Goal: Task Accomplishment & Management: Manage account settings

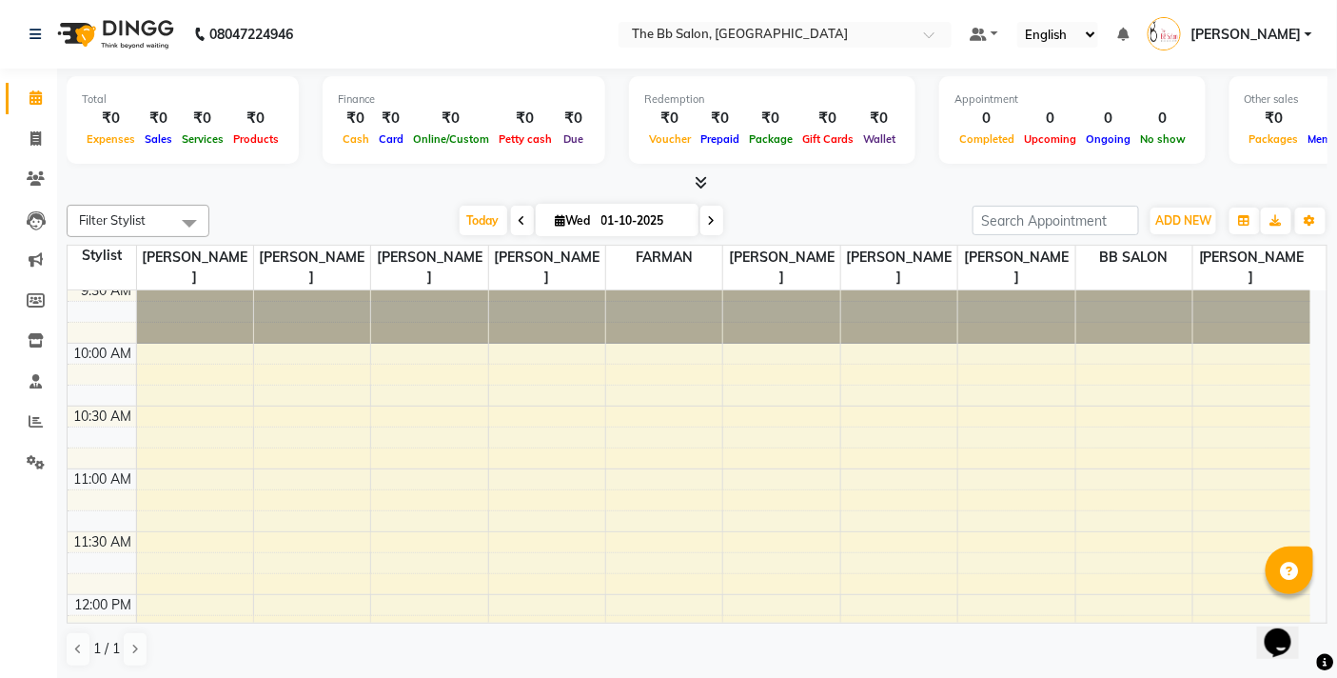
scroll to position [211, 0]
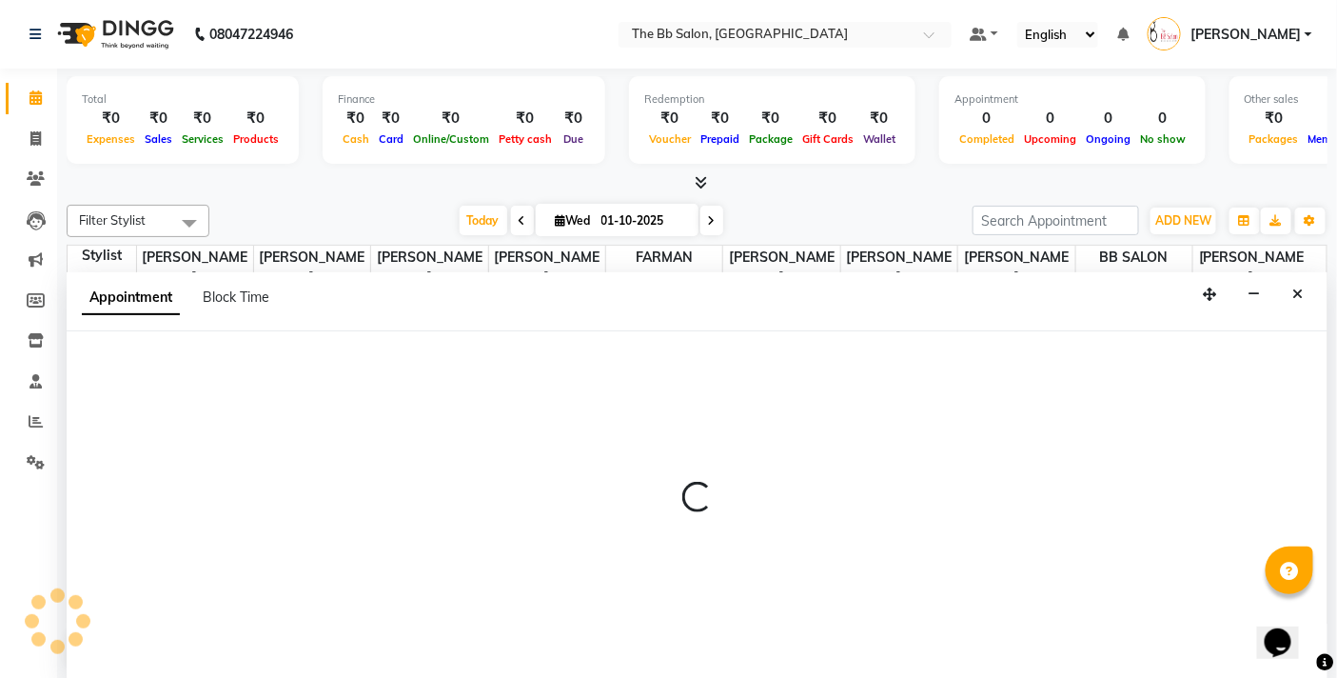
scroll to position [1, 0]
select select "83516"
select select "660"
select select "tentative"
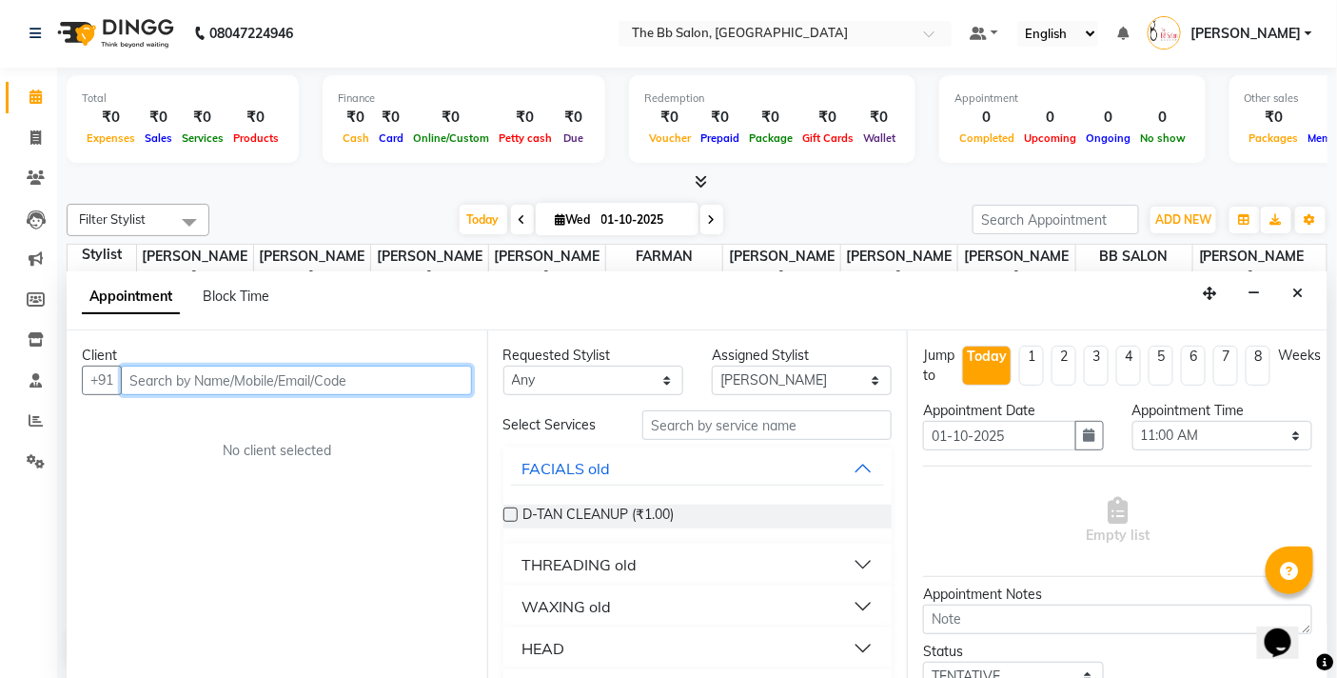
click at [154, 381] on input "text" at bounding box center [296, 380] width 351 height 30
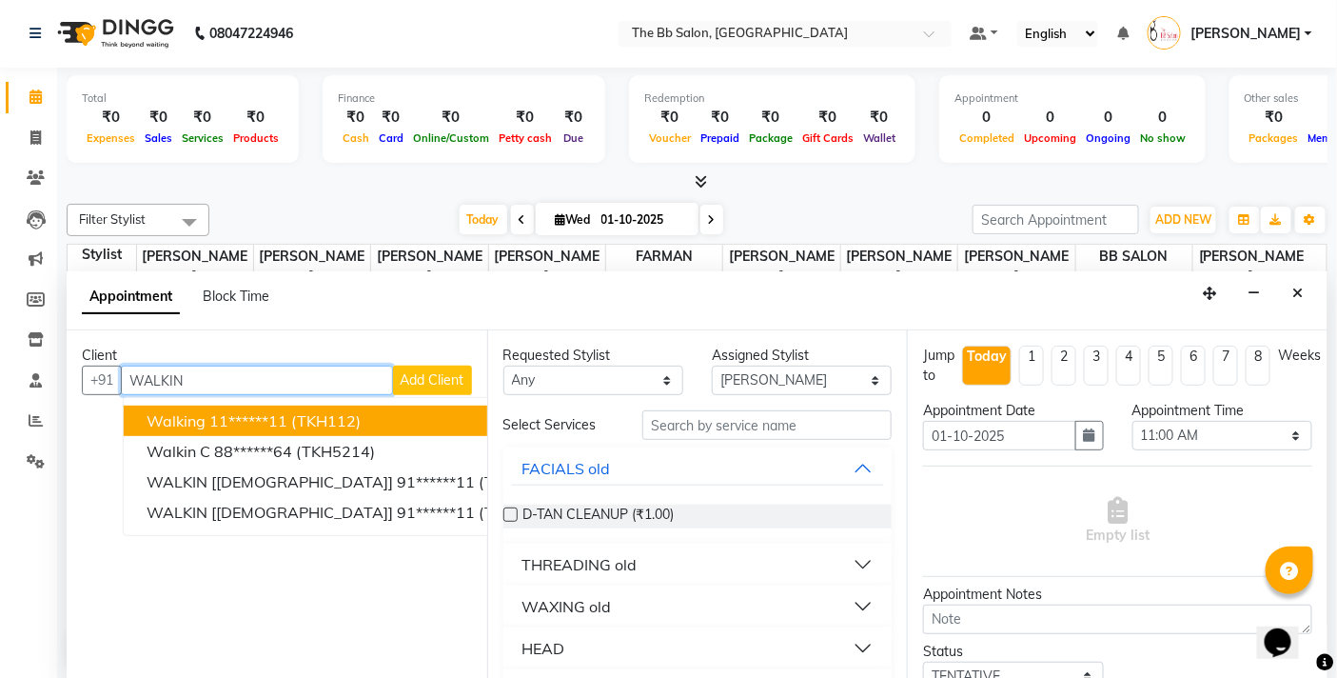
click at [315, 420] on span "(TKH112)" at bounding box center [325, 420] width 69 height 19
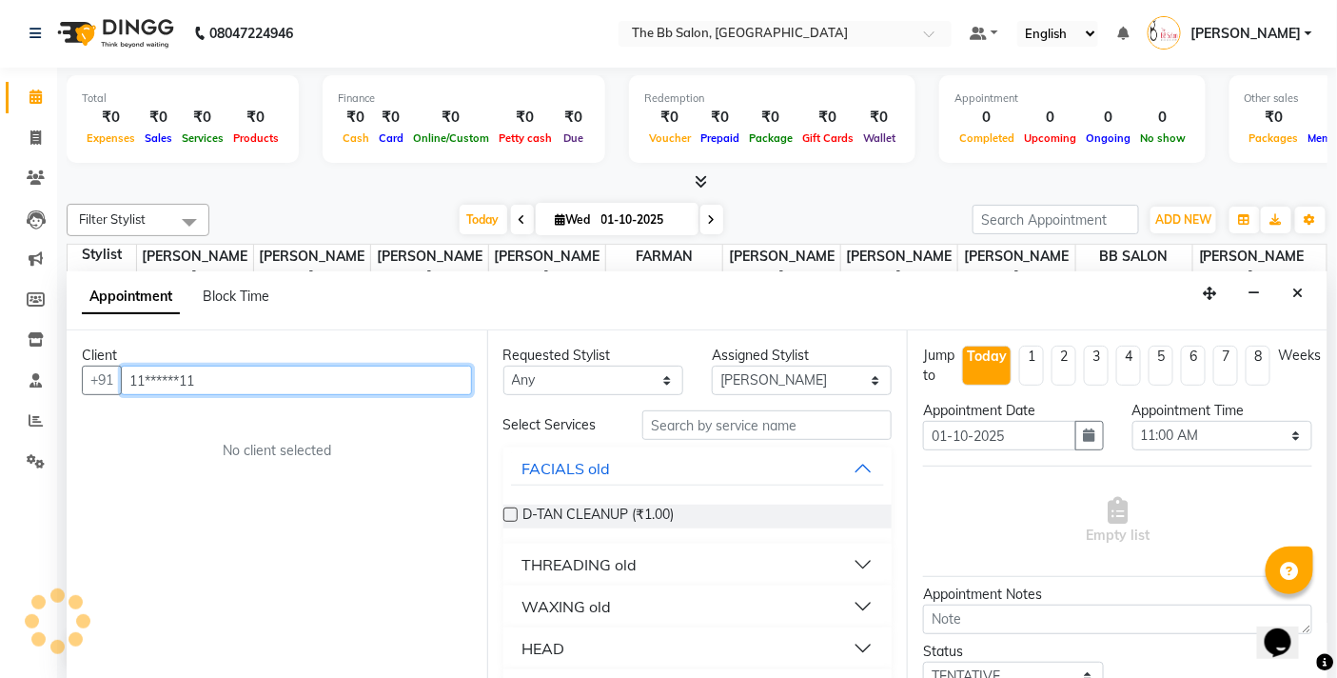
type input "11******11"
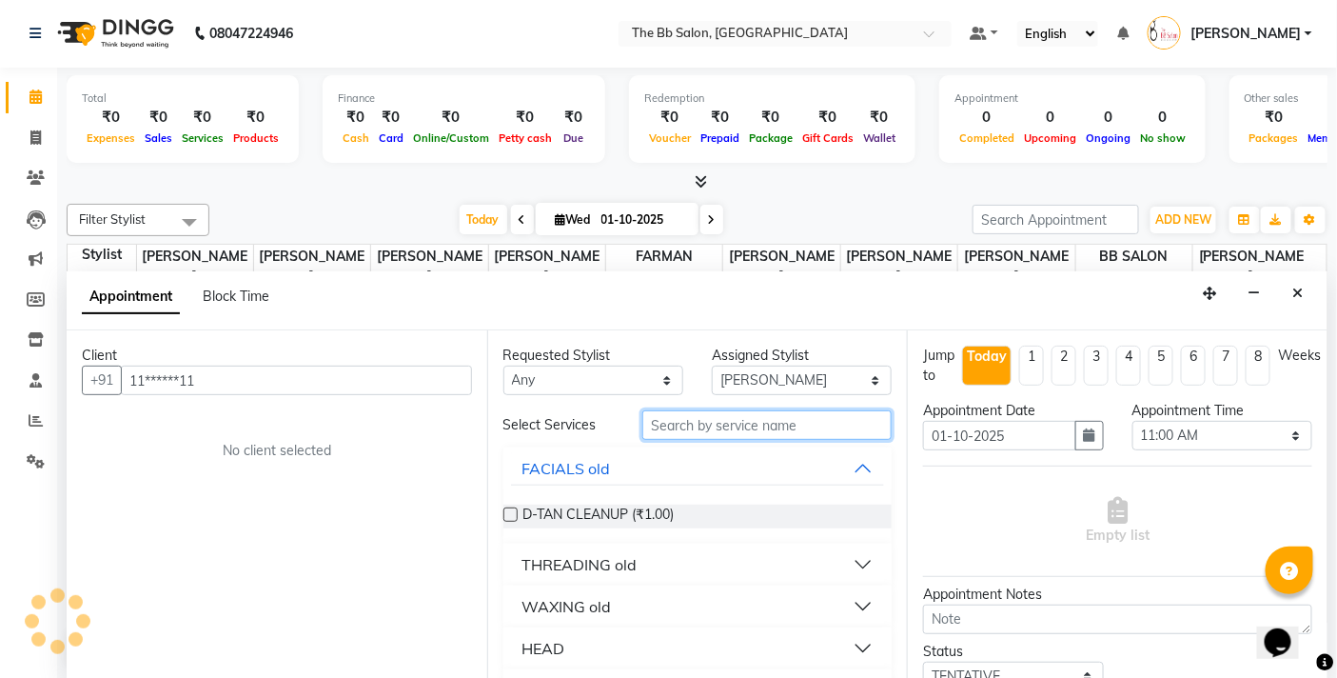
click at [653, 430] on input "text" at bounding box center [766, 425] width 249 height 30
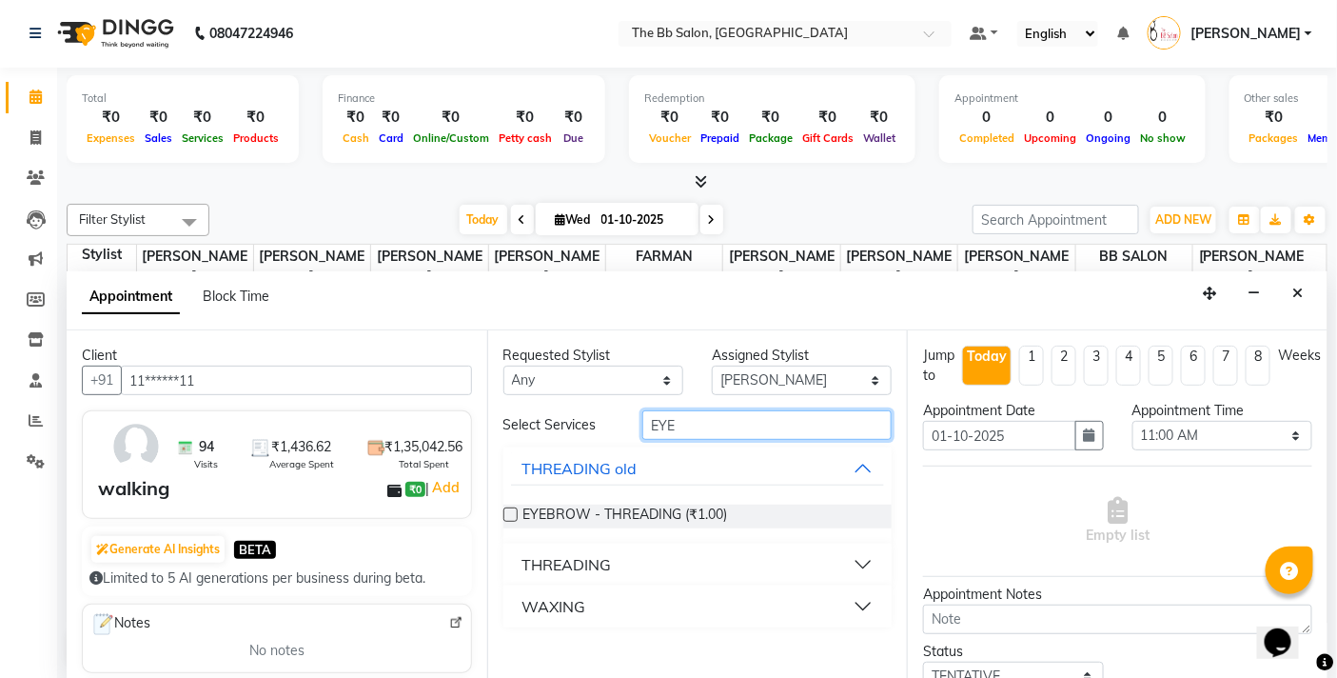
type input "EYE"
click at [539, 565] on div "THREADING" at bounding box center [567, 564] width 89 height 23
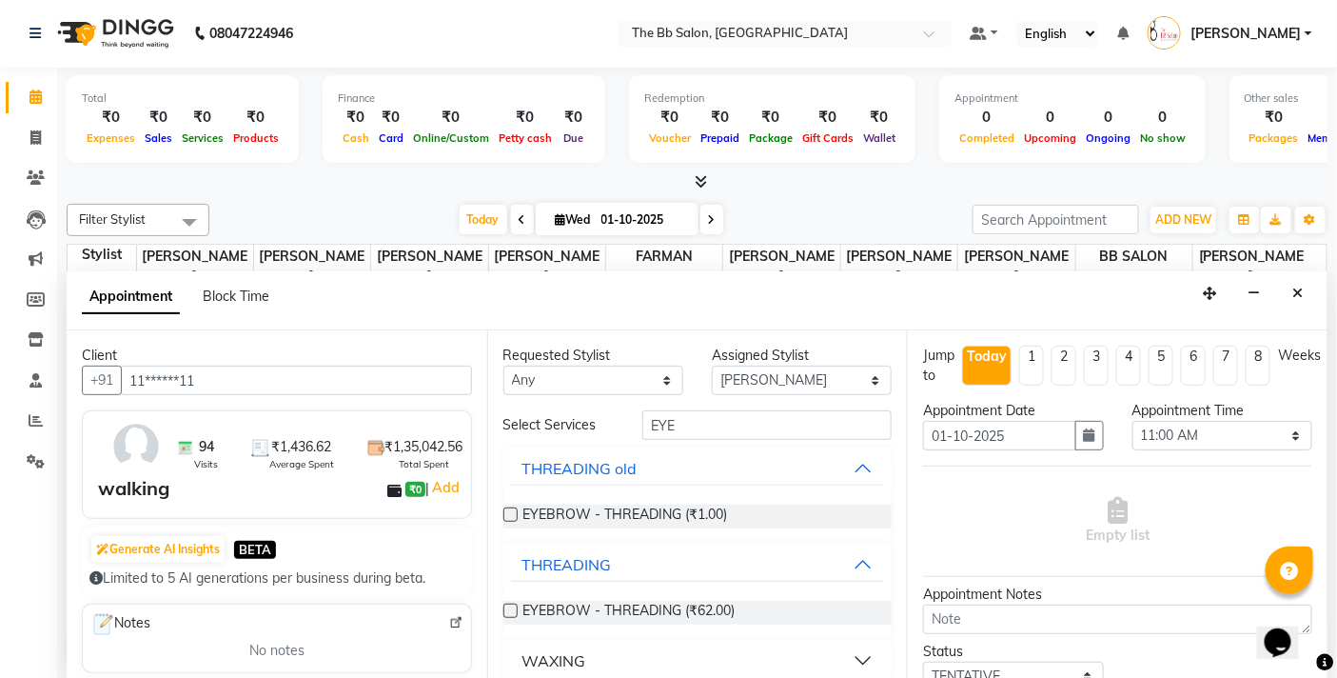
click at [511, 610] on label at bounding box center [510, 610] width 14 height 14
click at [511, 610] on input "checkbox" at bounding box center [509, 612] width 12 height 12
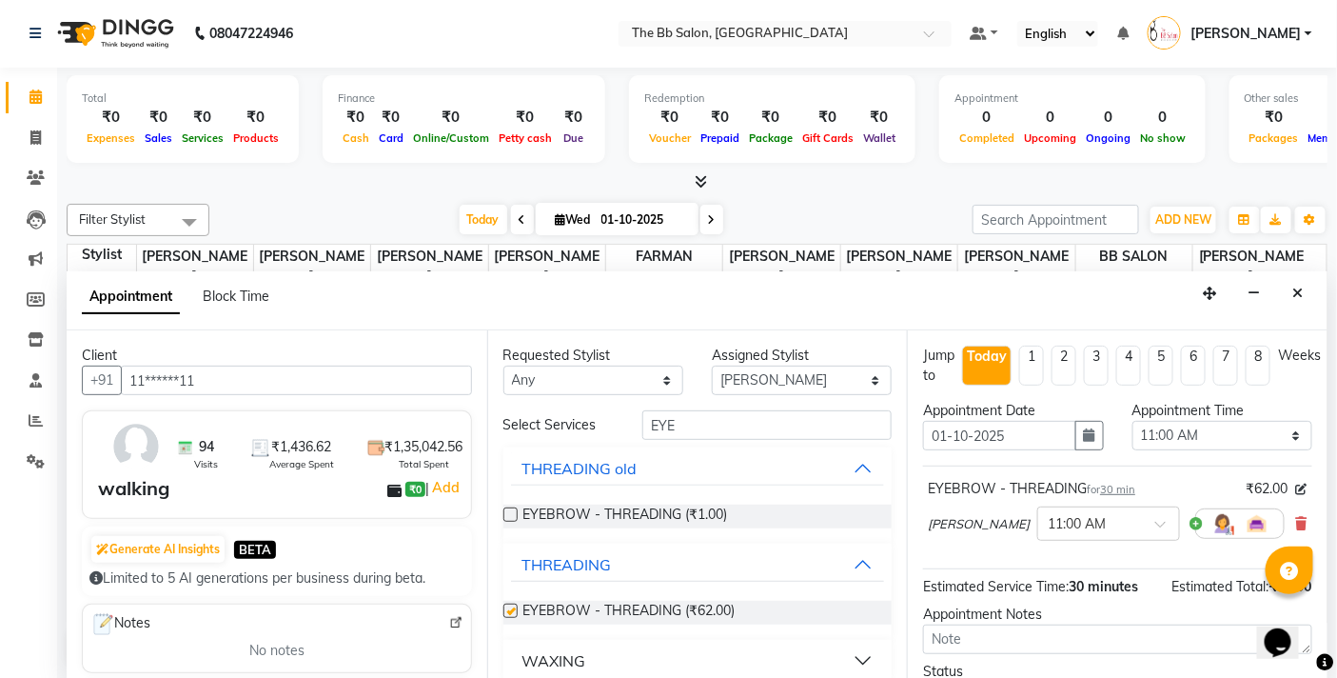
click at [511, 610] on label at bounding box center [510, 610] width 14 height 14
click at [511, 610] on input "checkbox" at bounding box center [509, 612] width 12 height 12
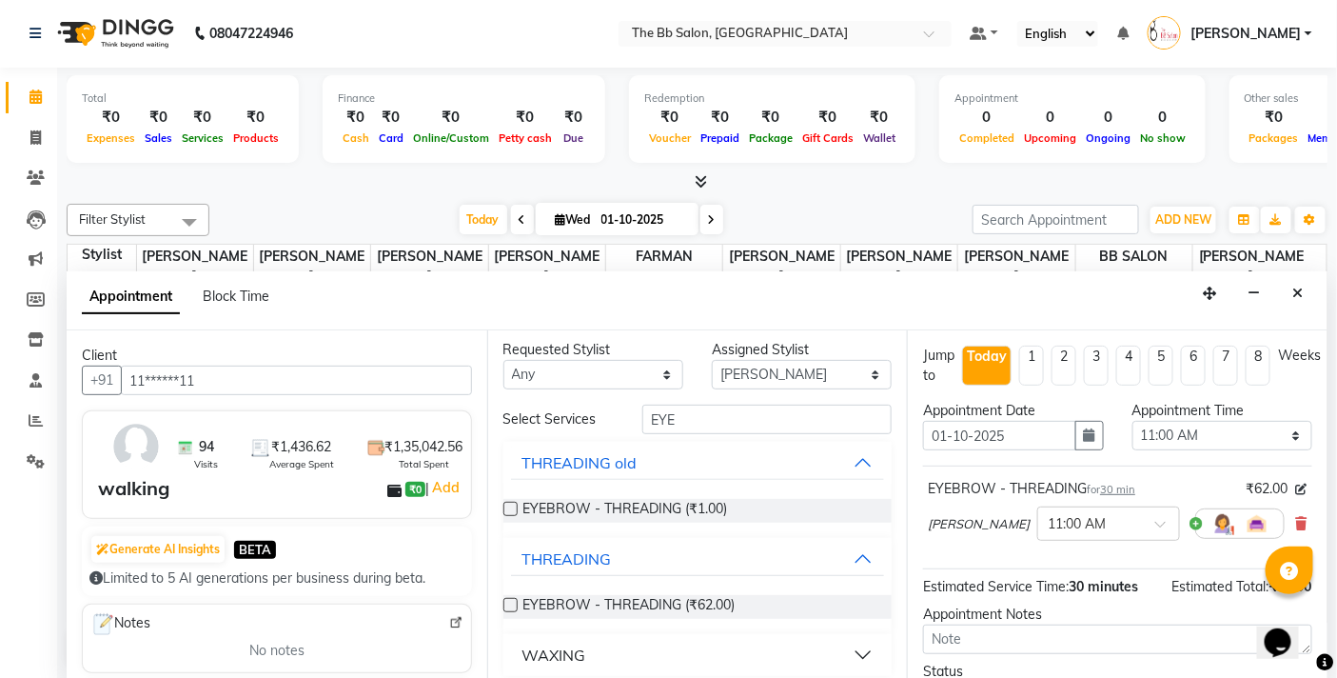
scroll to position [17, 0]
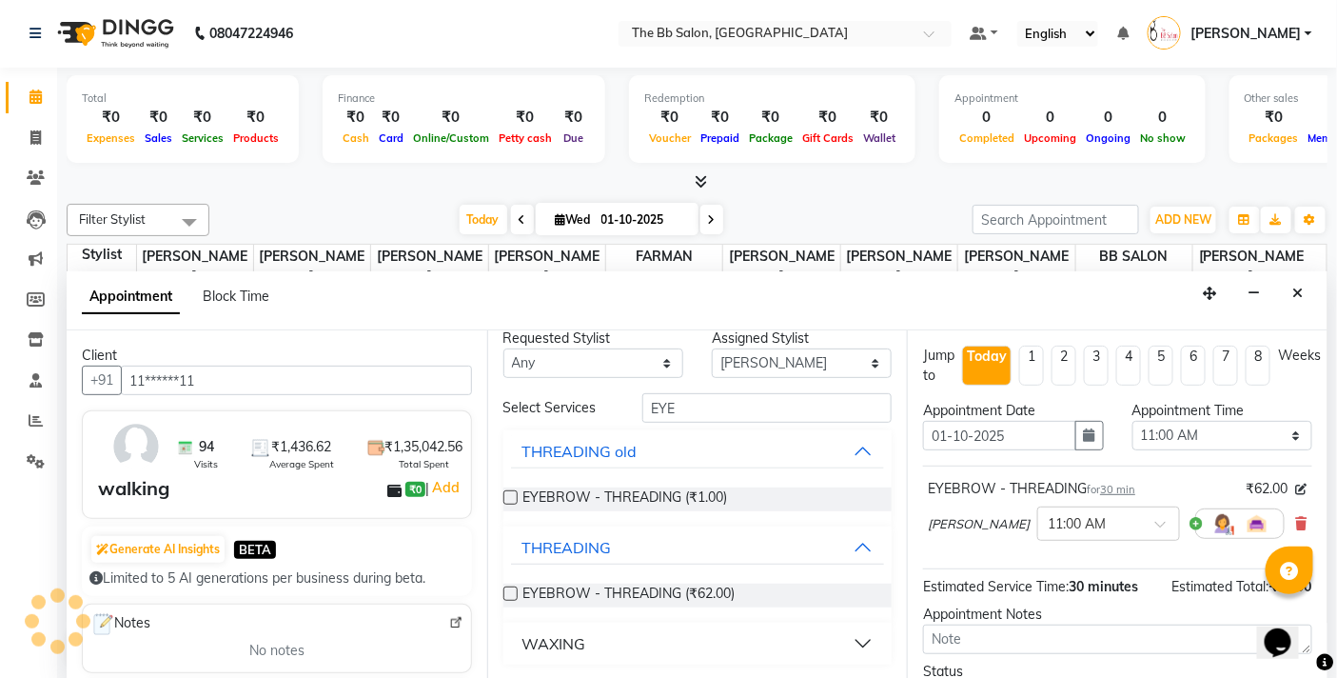
click at [514, 592] on label at bounding box center [510, 593] width 14 height 14
click at [514, 592] on input "checkbox" at bounding box center [509, 595] width 12 height 12
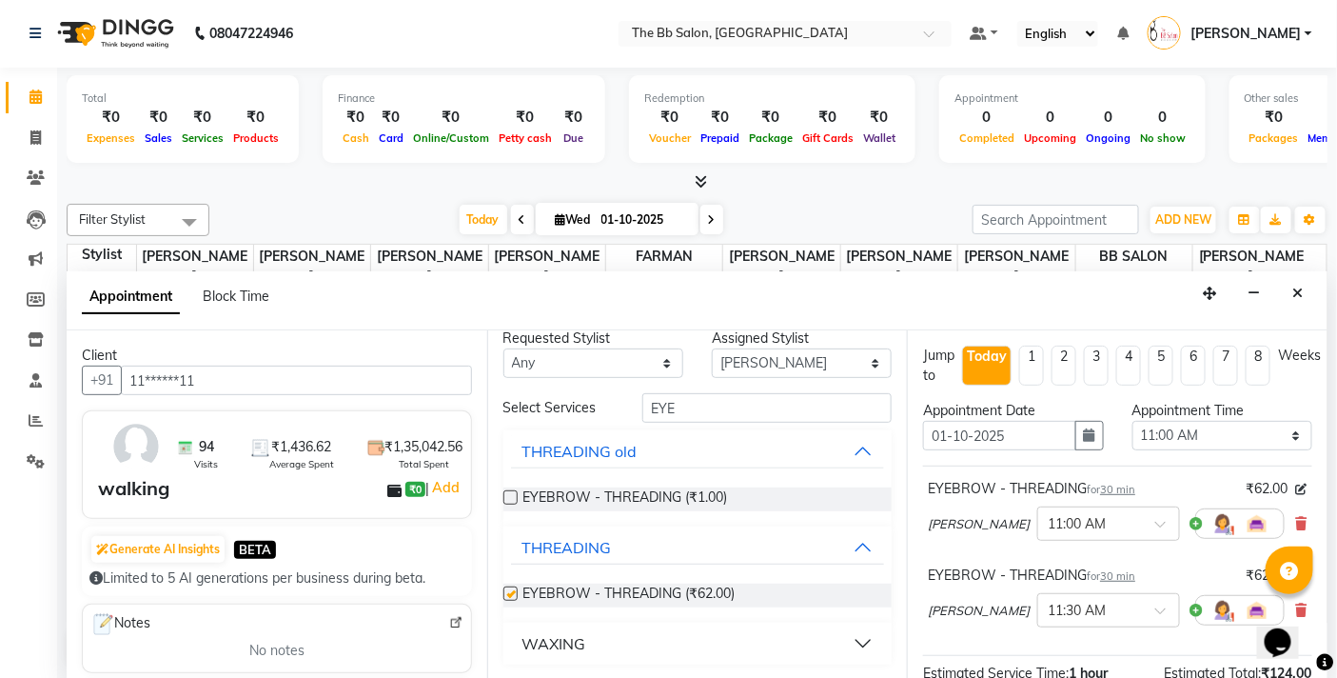
checkbox input "false"
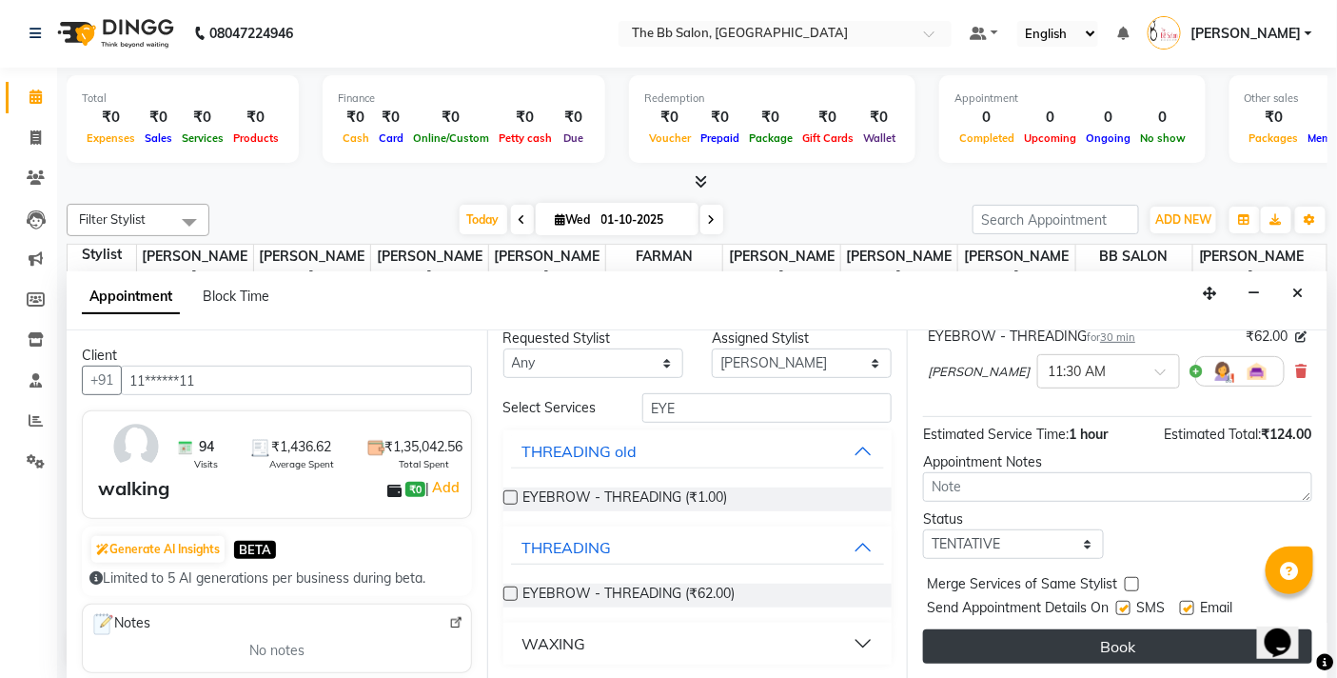
click at [1049, 641] on button "Book" at bounding box center [1117, 646] width 389 height 34
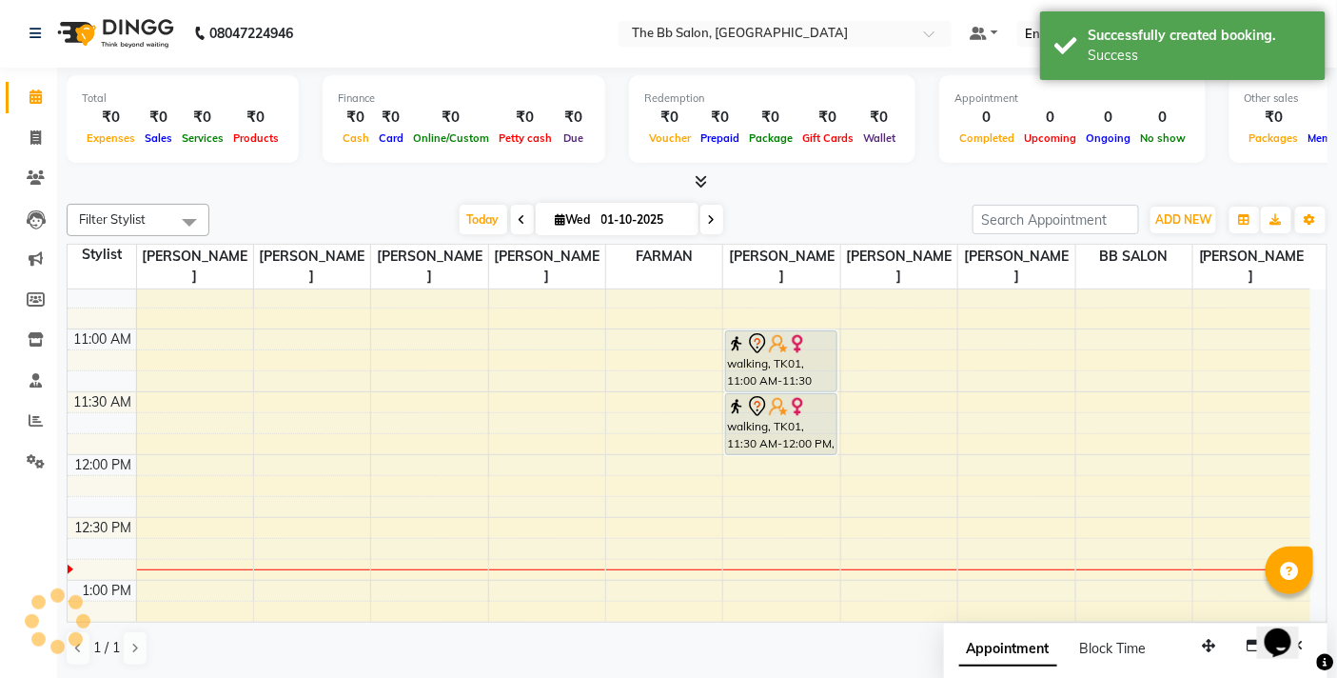
scroll to position [0, 0]
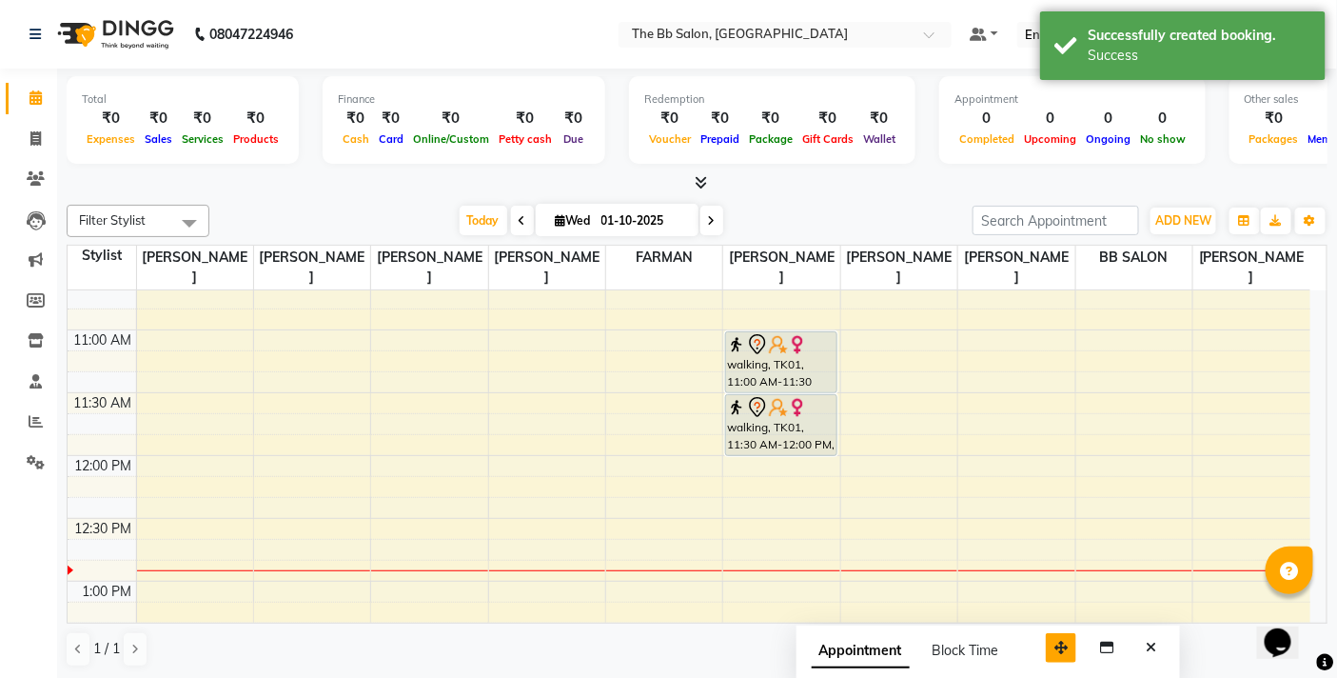
drag, startPoint x: 1220, startPoint y: 643, endPoint x: 1073, endPoint y: 644, distance: 147.5
click at [1073, 644] on button "button" at bounding box center [1061, 648] width 30 height 30
click at [1156, 647] on icon "Close" at bounding box center [1151, 647] width 10 height 13
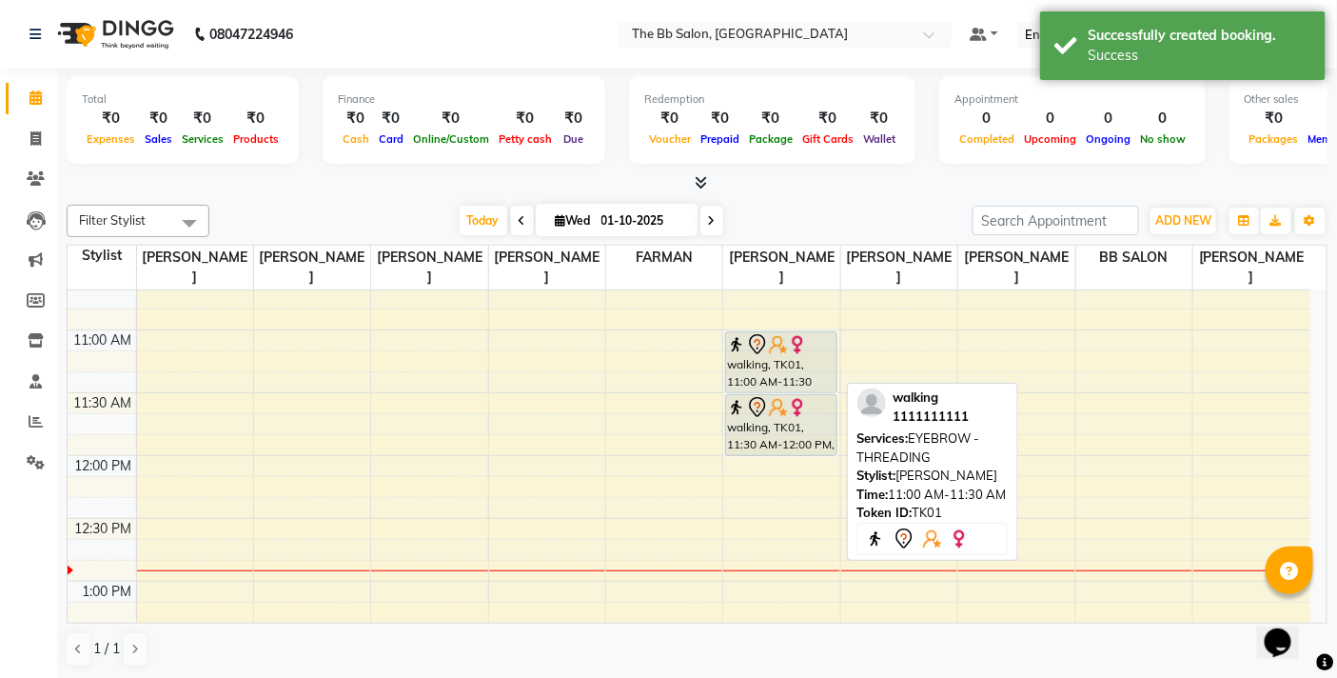
click at [749, 359] on div "walking, TK01, 11:00 AM-11:30 AM, EYEBROW - THREADING" at bounding box center [780, 362] width 109 height 60
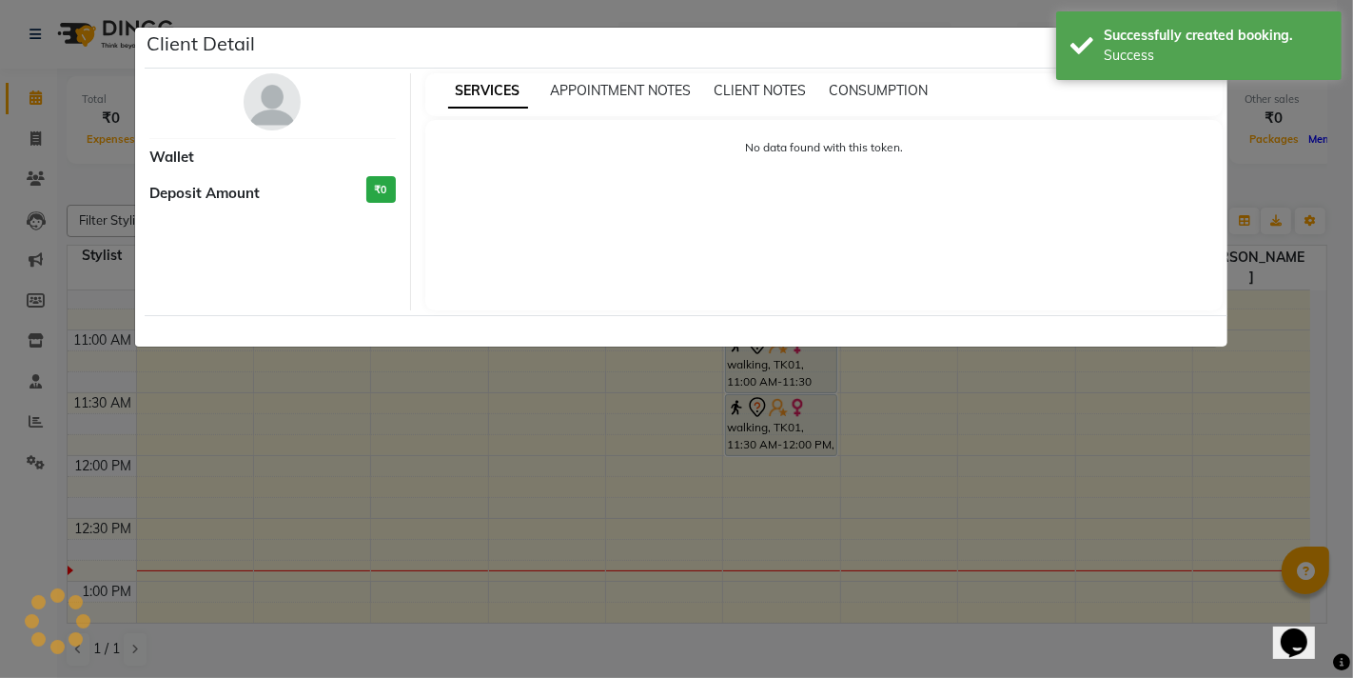
select select "7"
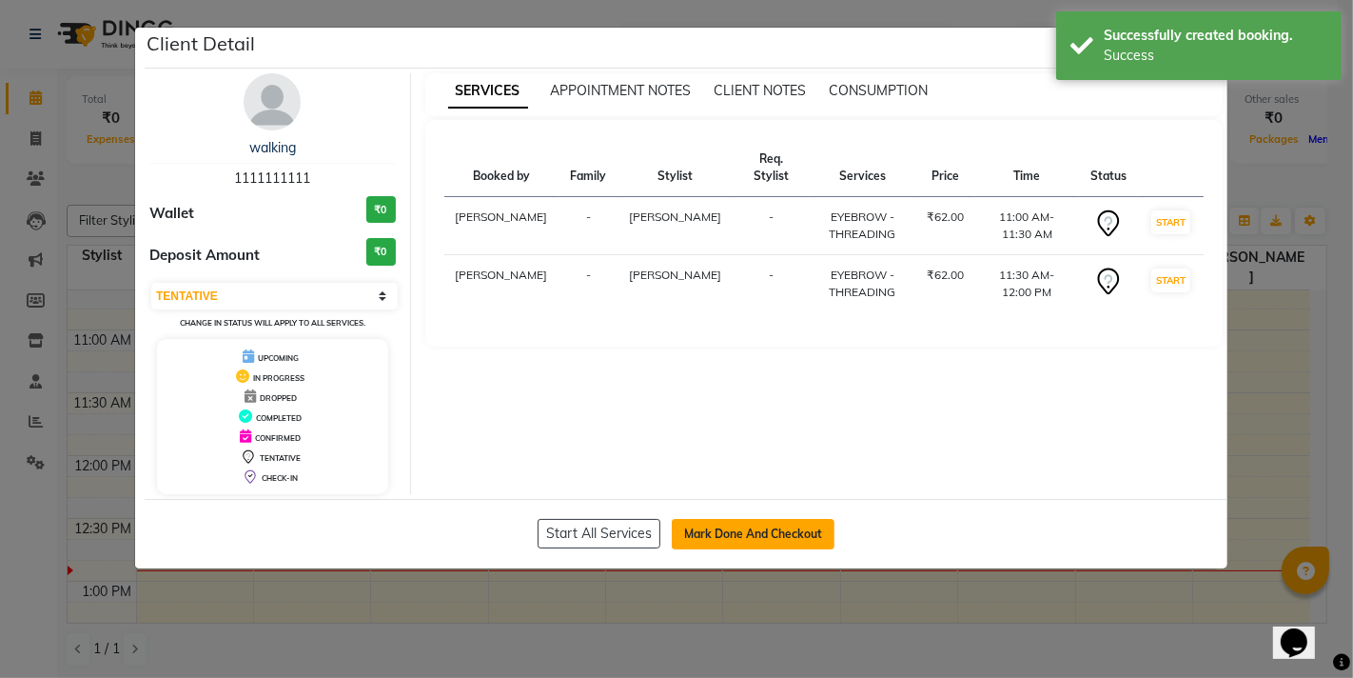
click at [730, 521] on button "Mark Done And Checkout" at bounding box center [753, 534] width 163 height 30
select select "service"
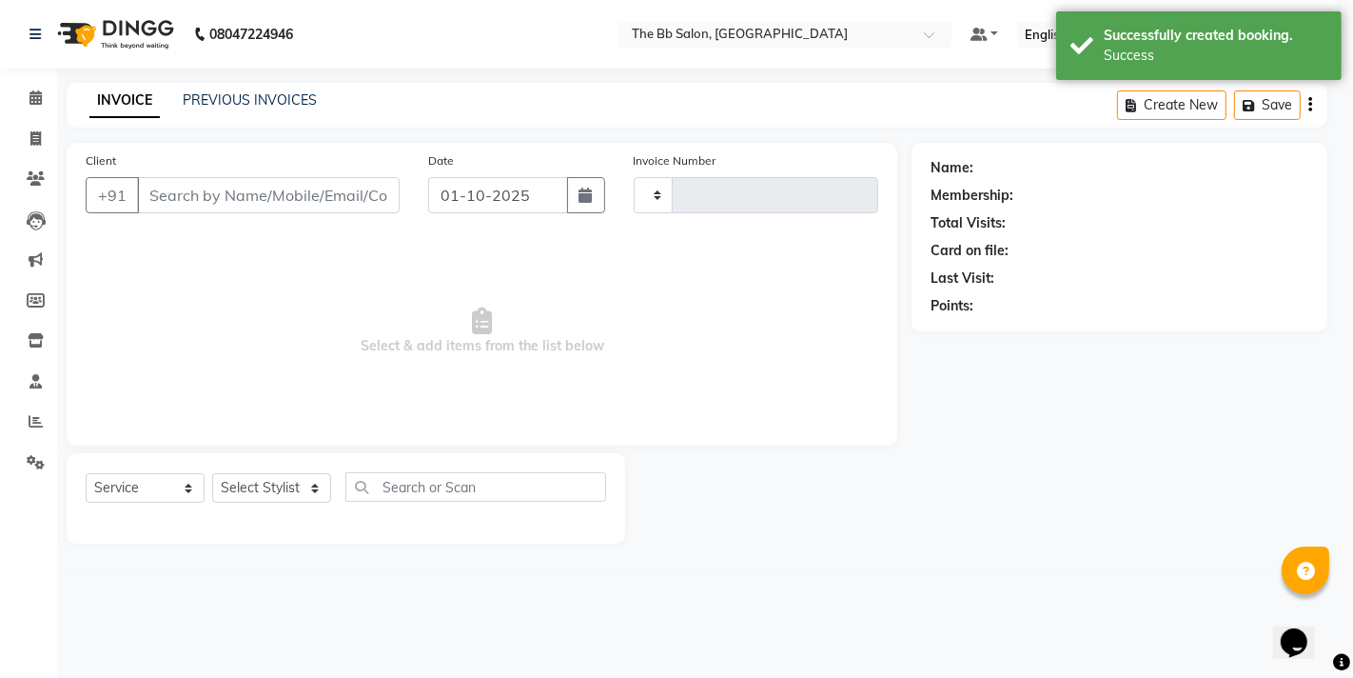
type input "3993"
select select "6231"
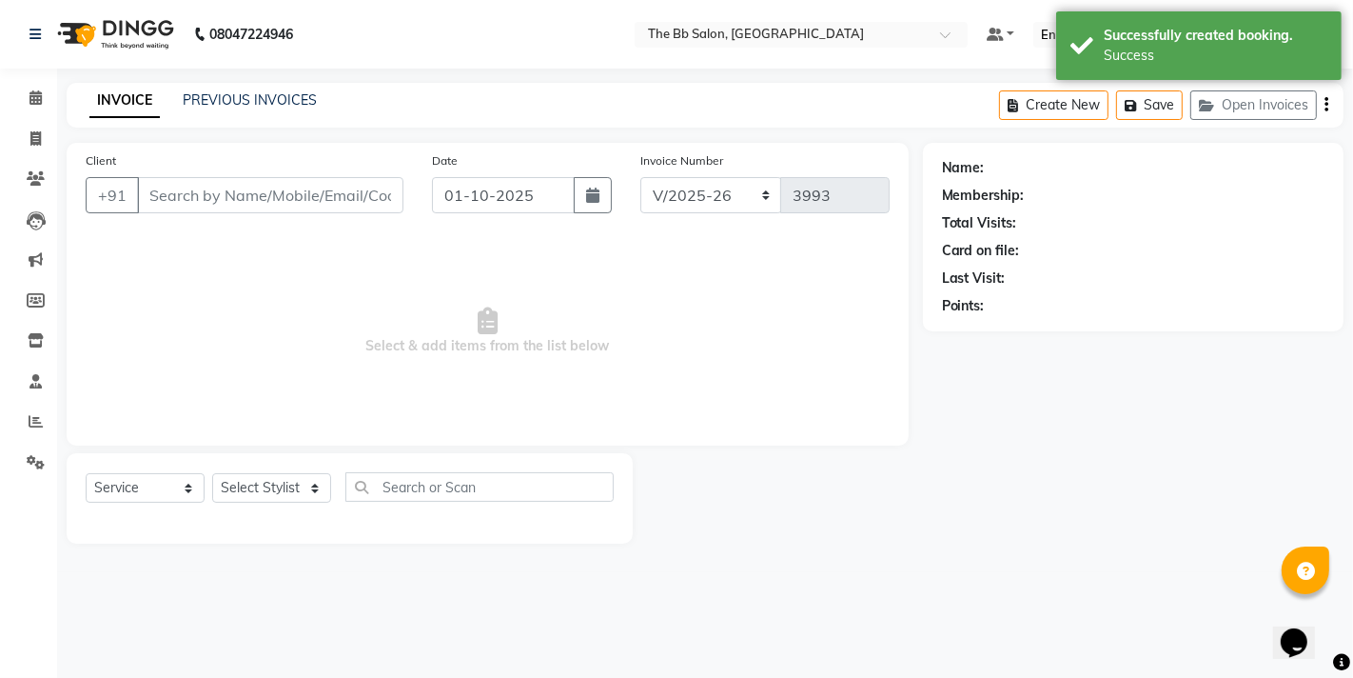
type input "11******11"
select select "83516"
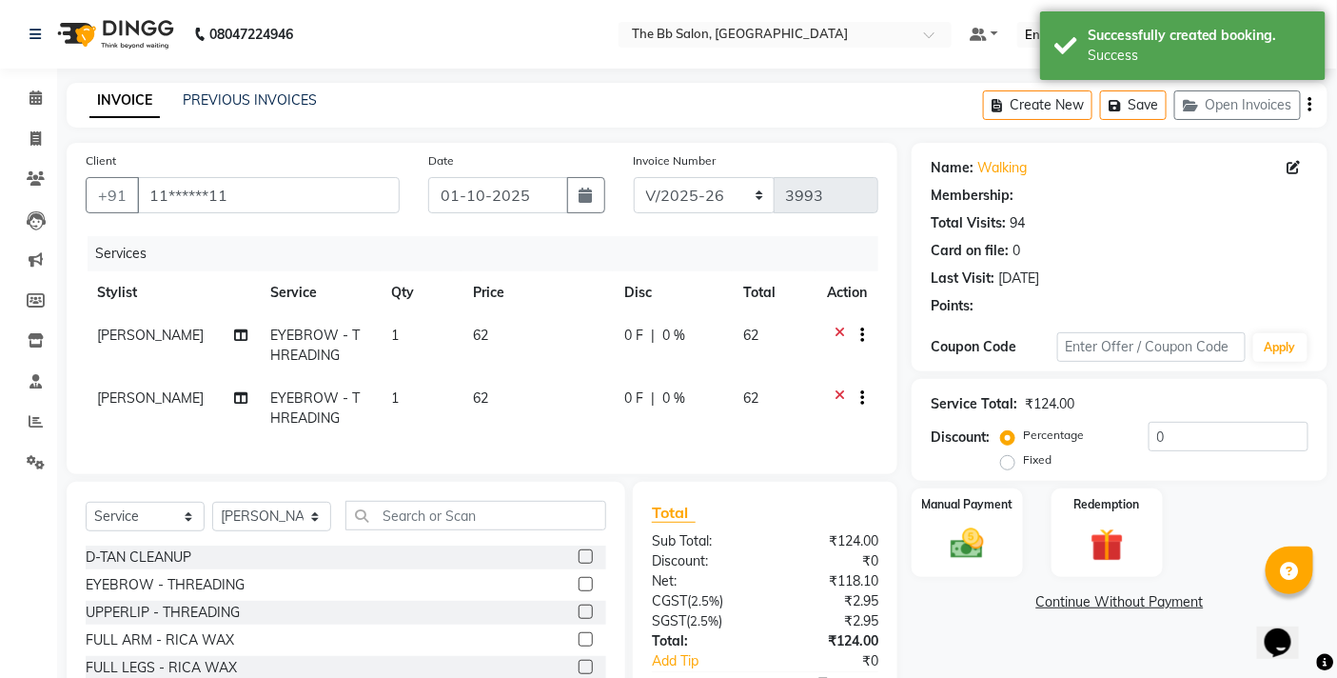
select select "1: Object"
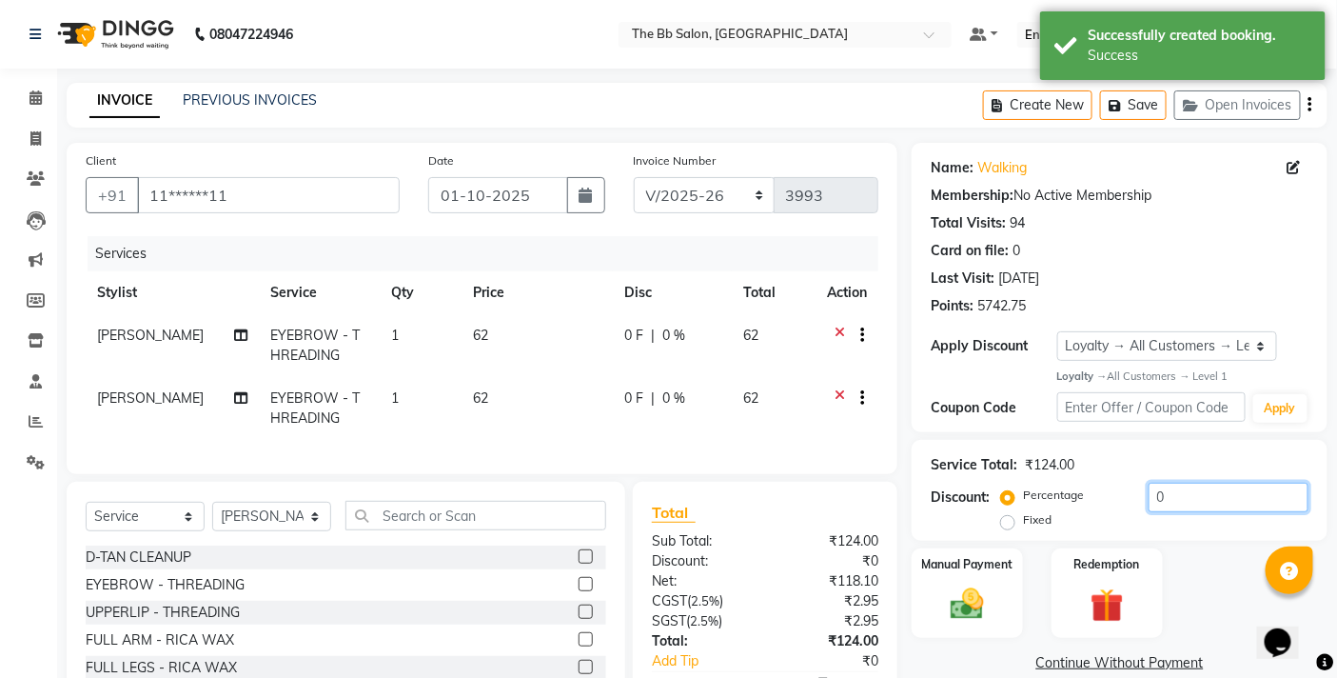
click at [1149, 500] on input "0" at bounding box center [1229, 498] width 160 height 30
type input "20"
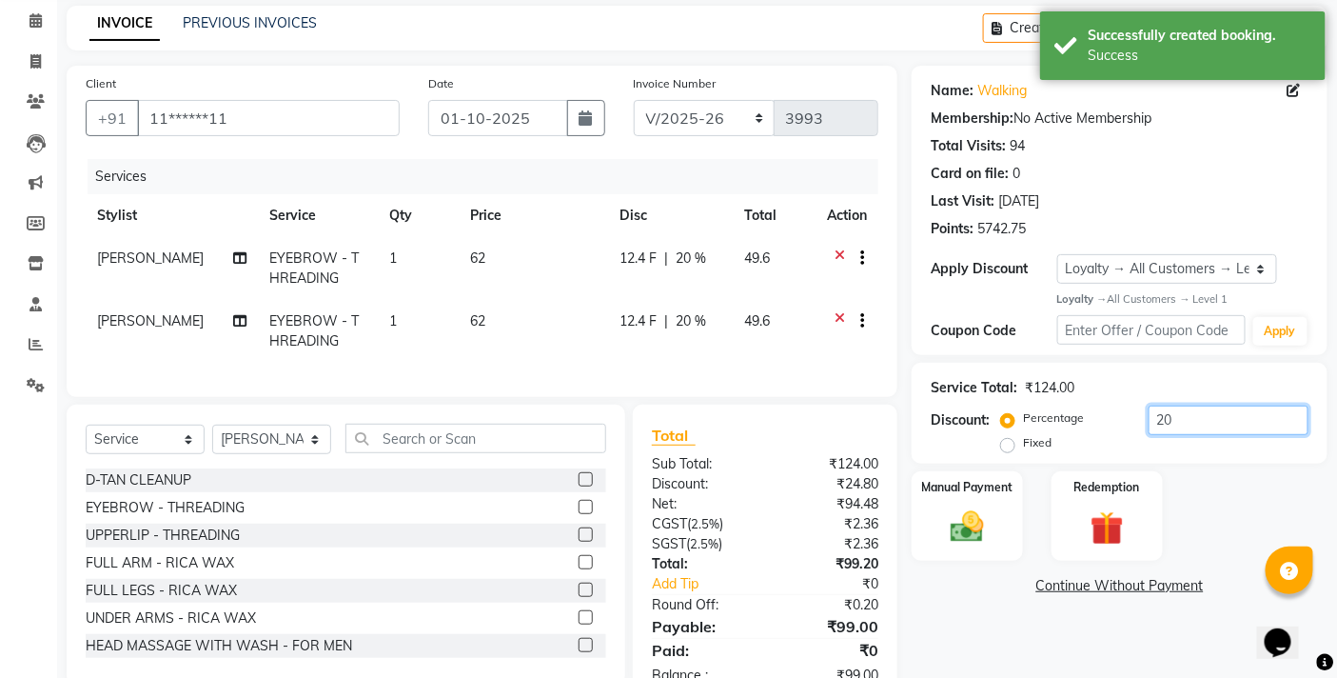
scroll to position [148, 0]
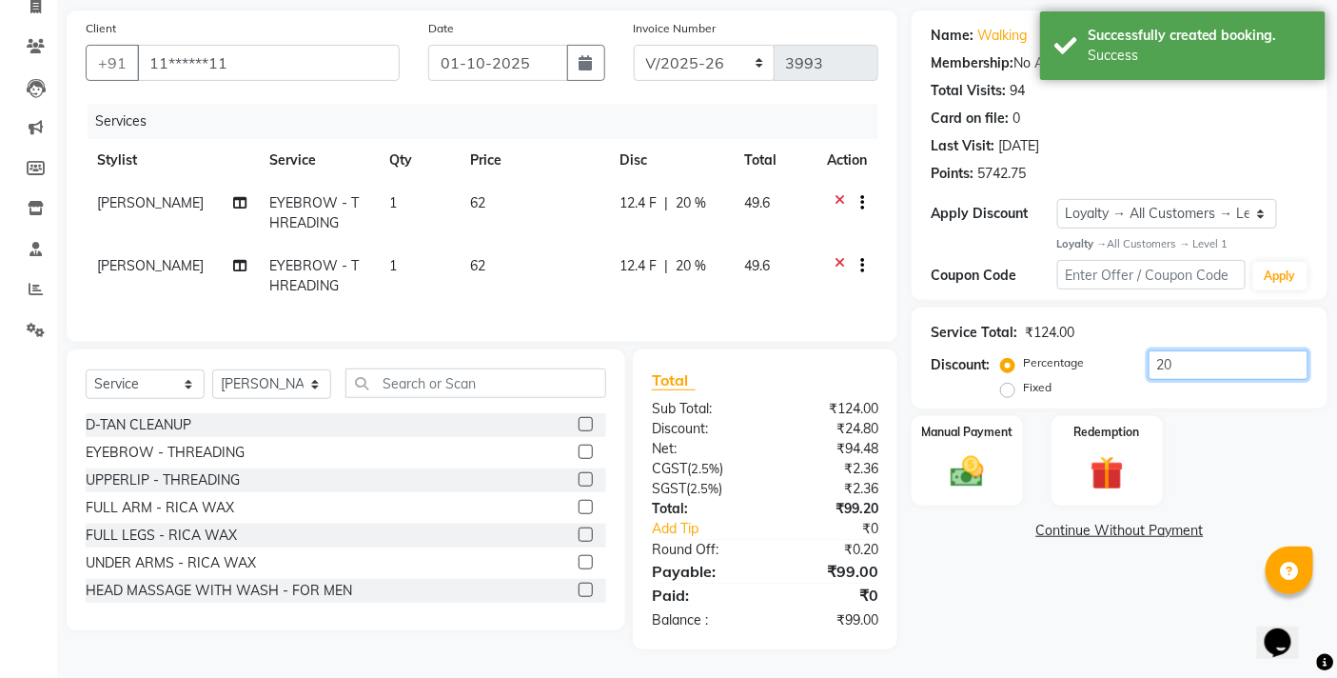
drag, startPoint x: 1177, startPoint y: 355, endPoint x: 1092, endPoint y: 365, distance: 86.3
click at [1092, 365] on div "Percentage Fixed 20" at bounding box center [1157, 375] width 304 height 51
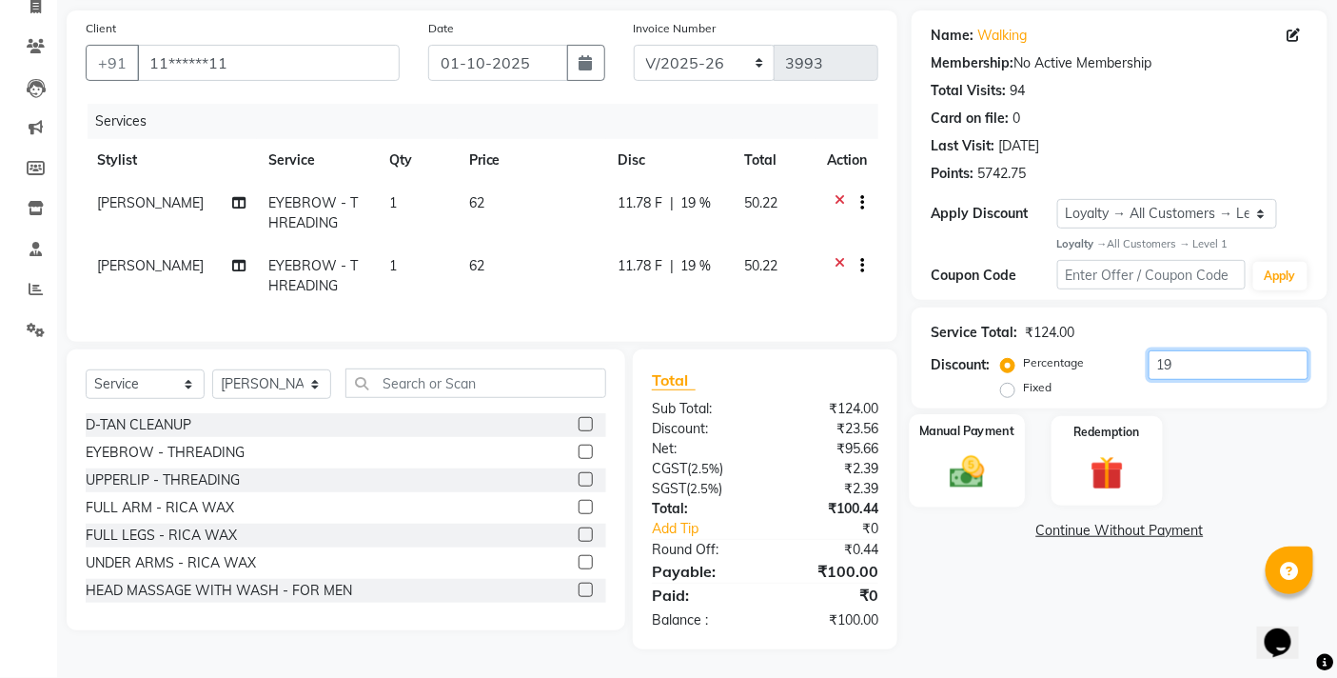
type input "19"
click at [974, 453] on img at bounding box center [967, 472] width 57 height 40
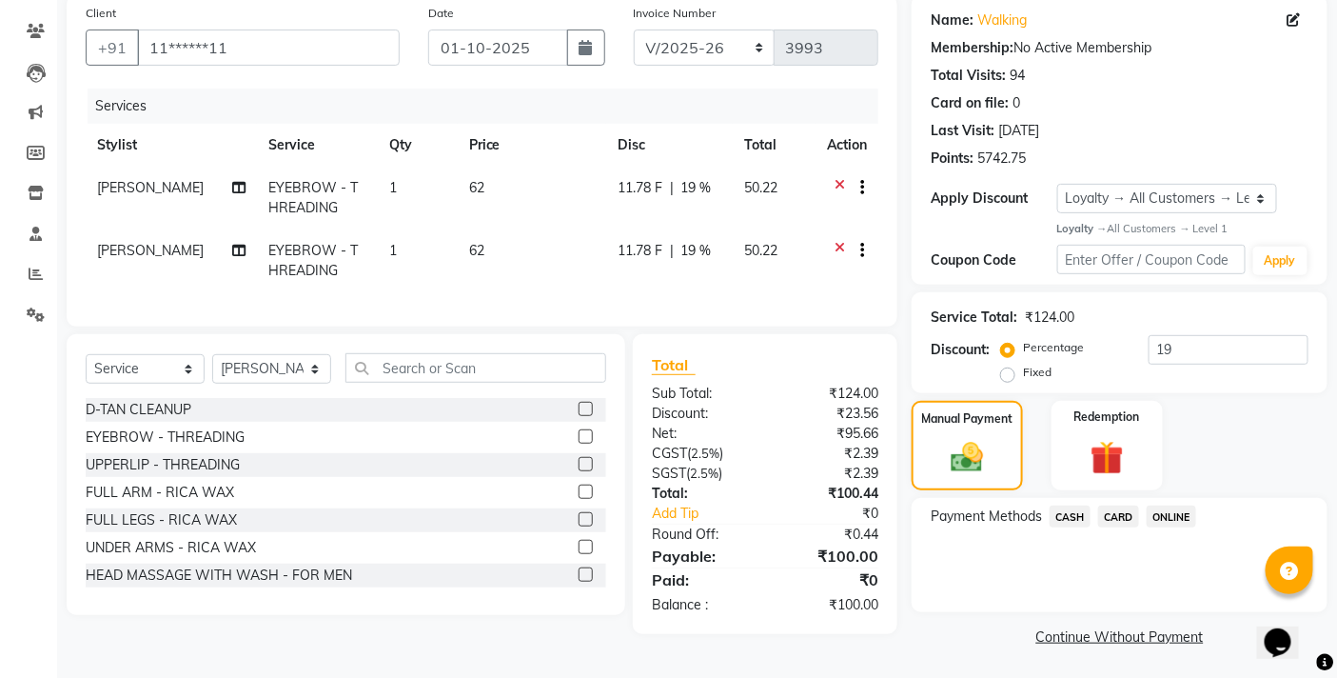
click at [1188, 507] on span "ONLINE" at bounding box center [1171, 516] width 49 height 22
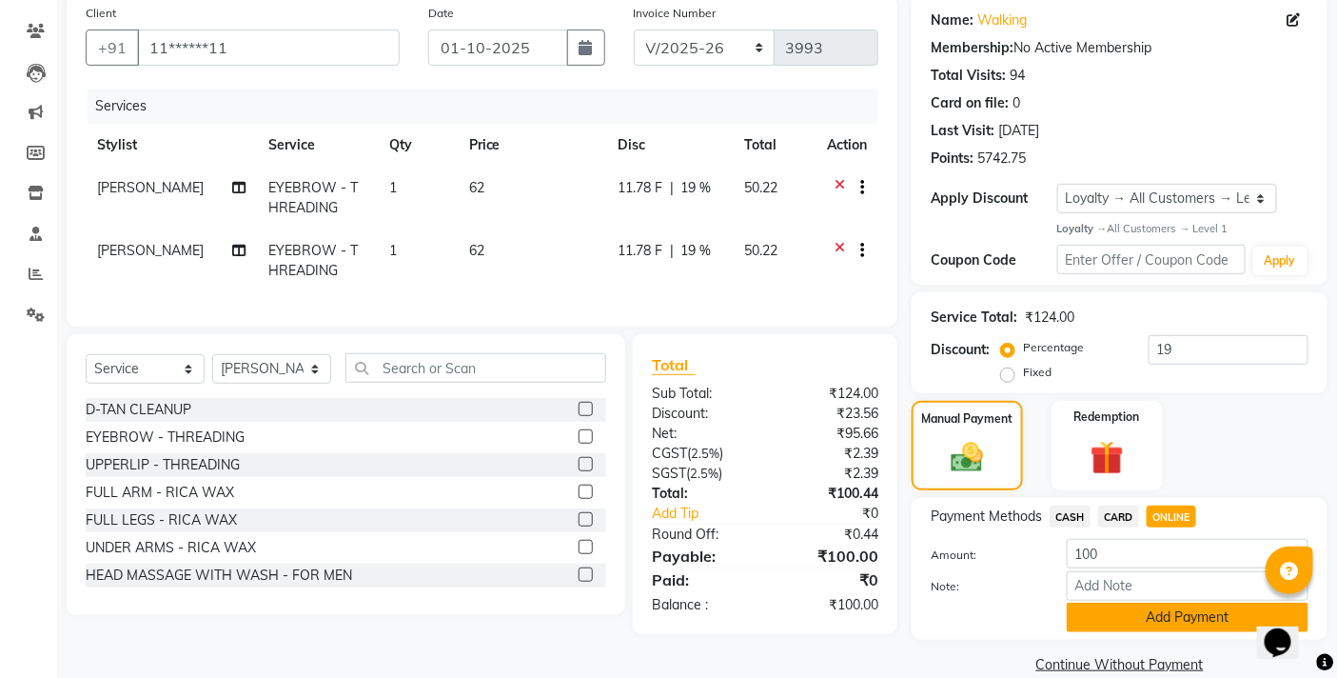
click at [1174, 614] on button "Add Payment" at bounding box center [1188, 617] width 242 height 30
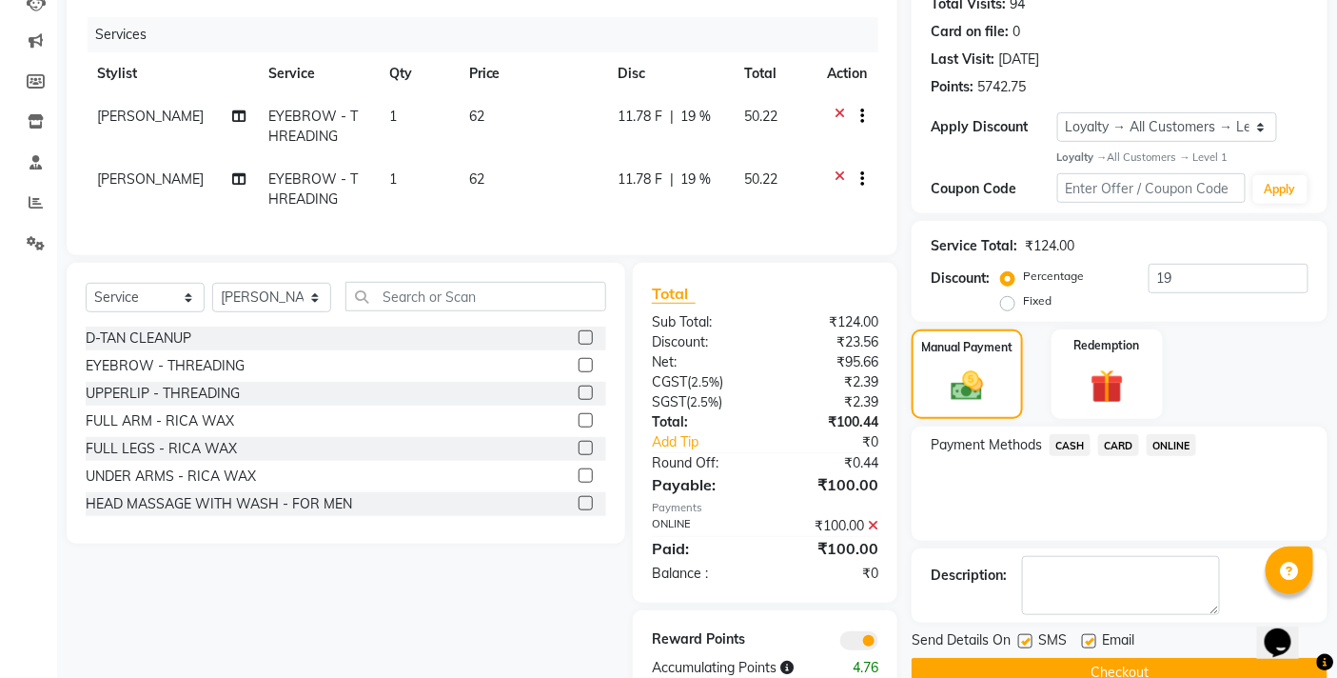
scroll to position [282, 0]
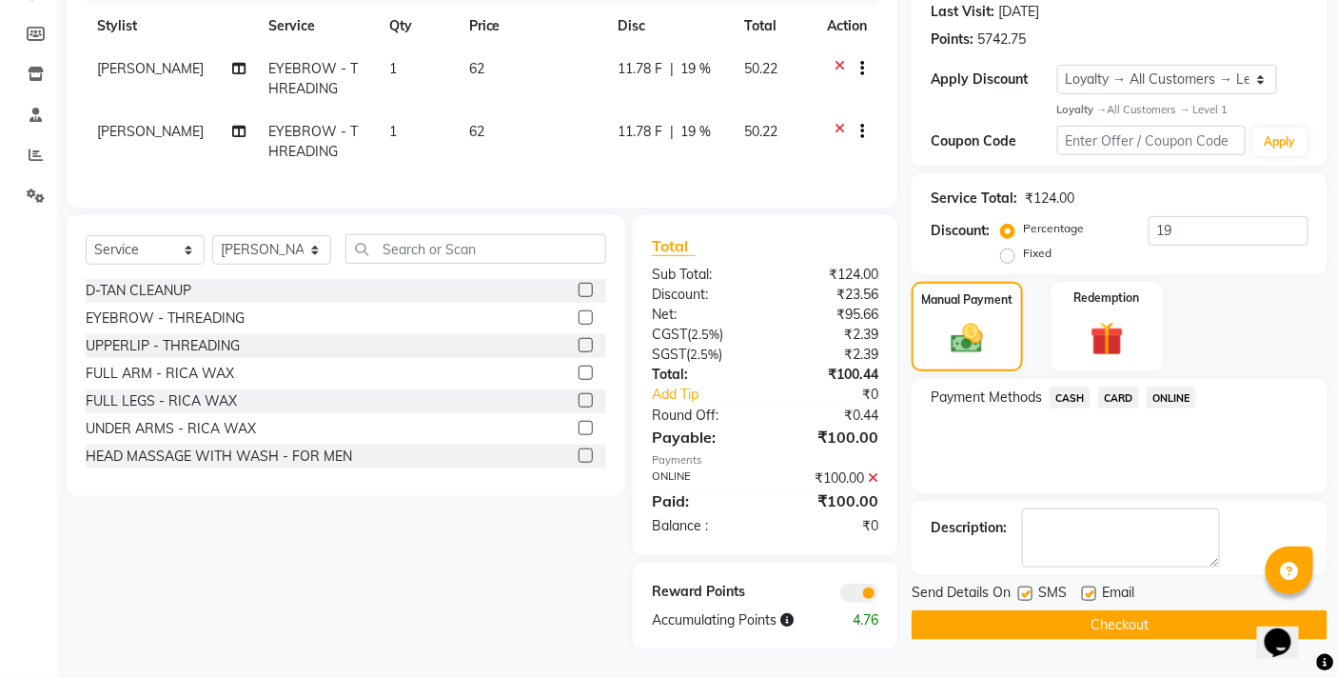
click at [1157, 610] on button "Checkout" at bounding box center [1120, 625] width 416 height 30
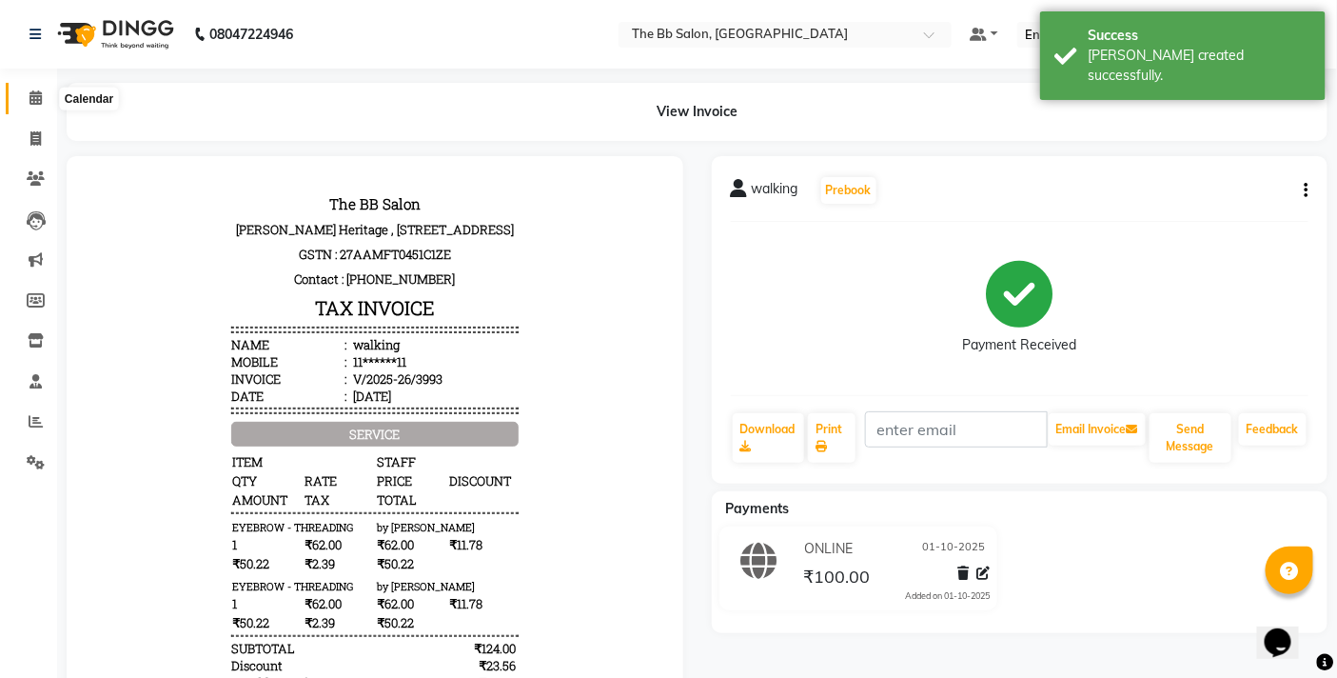
click at [25, 98] on span at bounding box center [35, 99] width 33 height 22
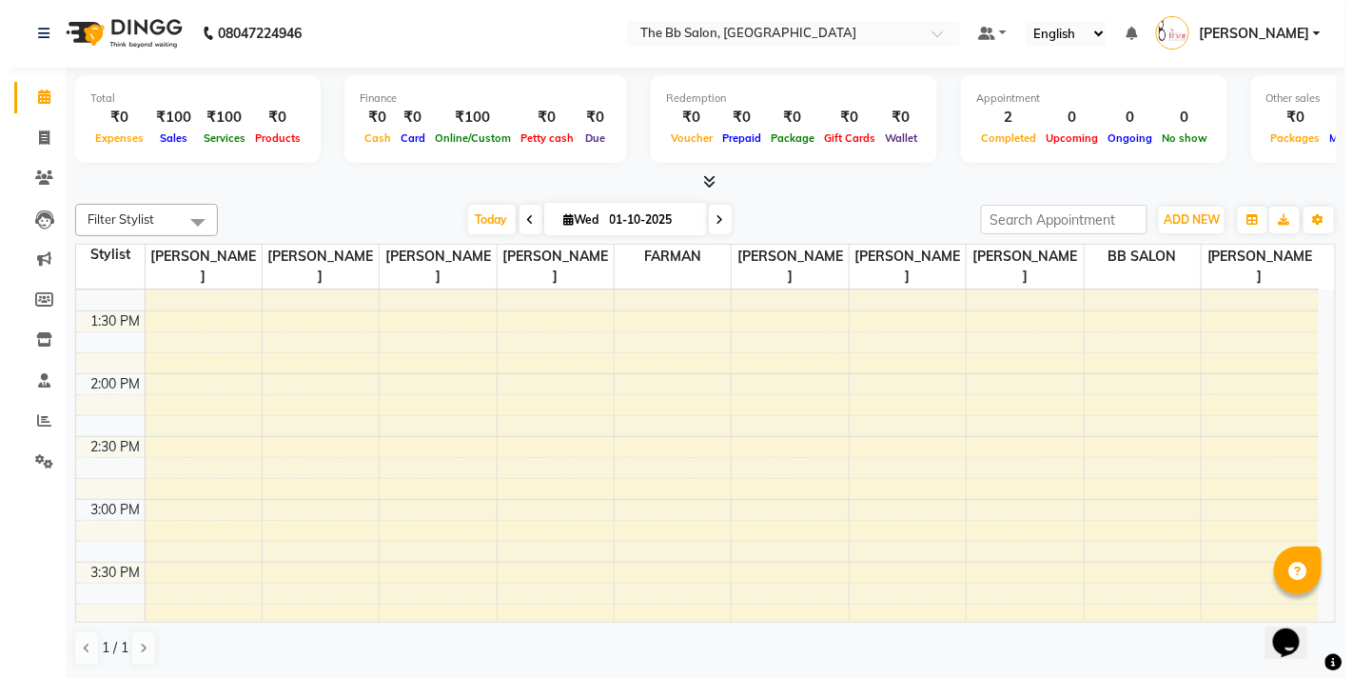
scroll to position [740, 0]
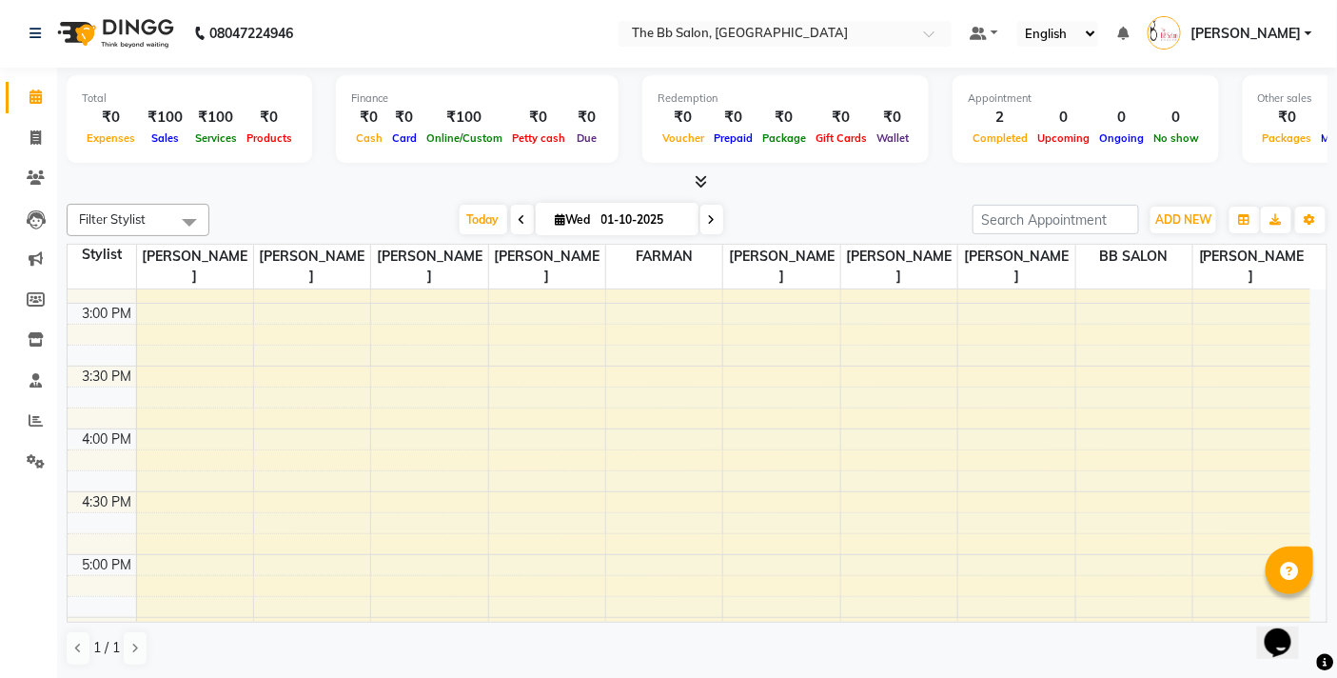
click at [1154, 205] on div "ADD NEW Toggle Dropdown Add Appointment Add Invoice Add Expense Add Attendance …" at bounding box center [1183, 220] width 69 height 30
click at [1181, 216] on span "ADD NEW" at bounding box center [1183, 219] width 56 height 14
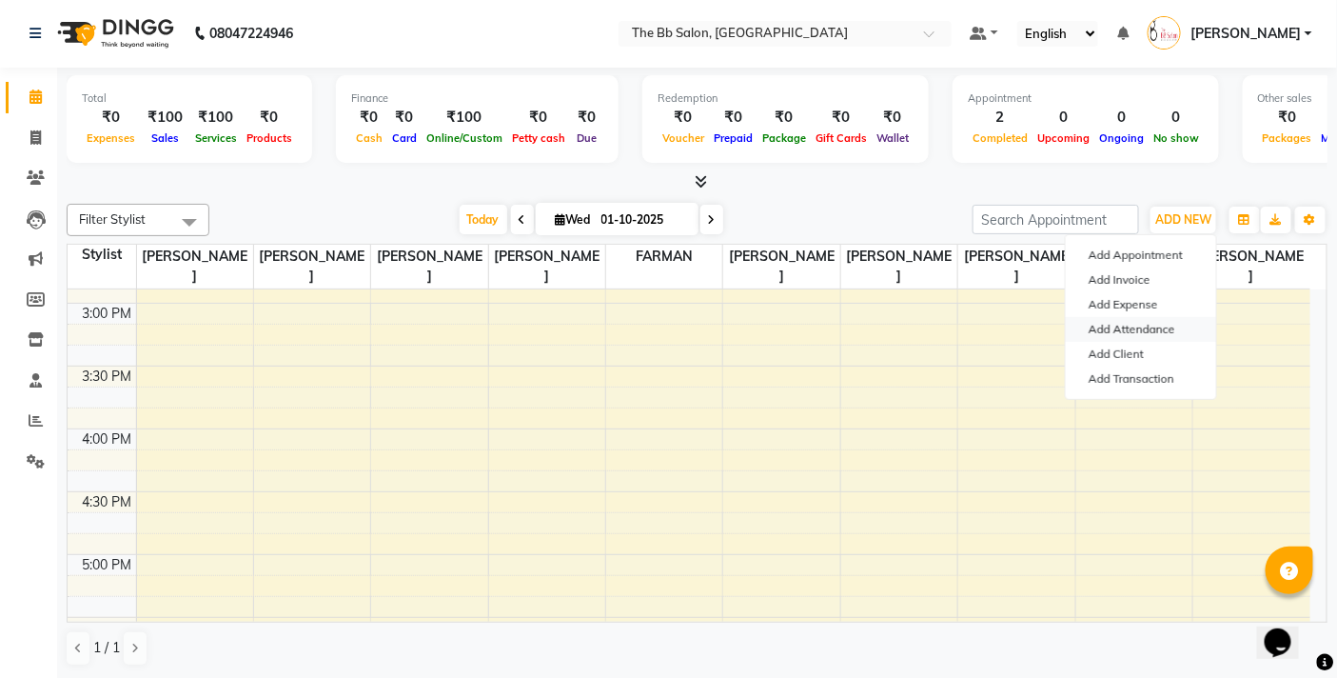
click at [1138, 322] on link "Add Attendance" at bounding box center [1141, 329] width 150 height 25
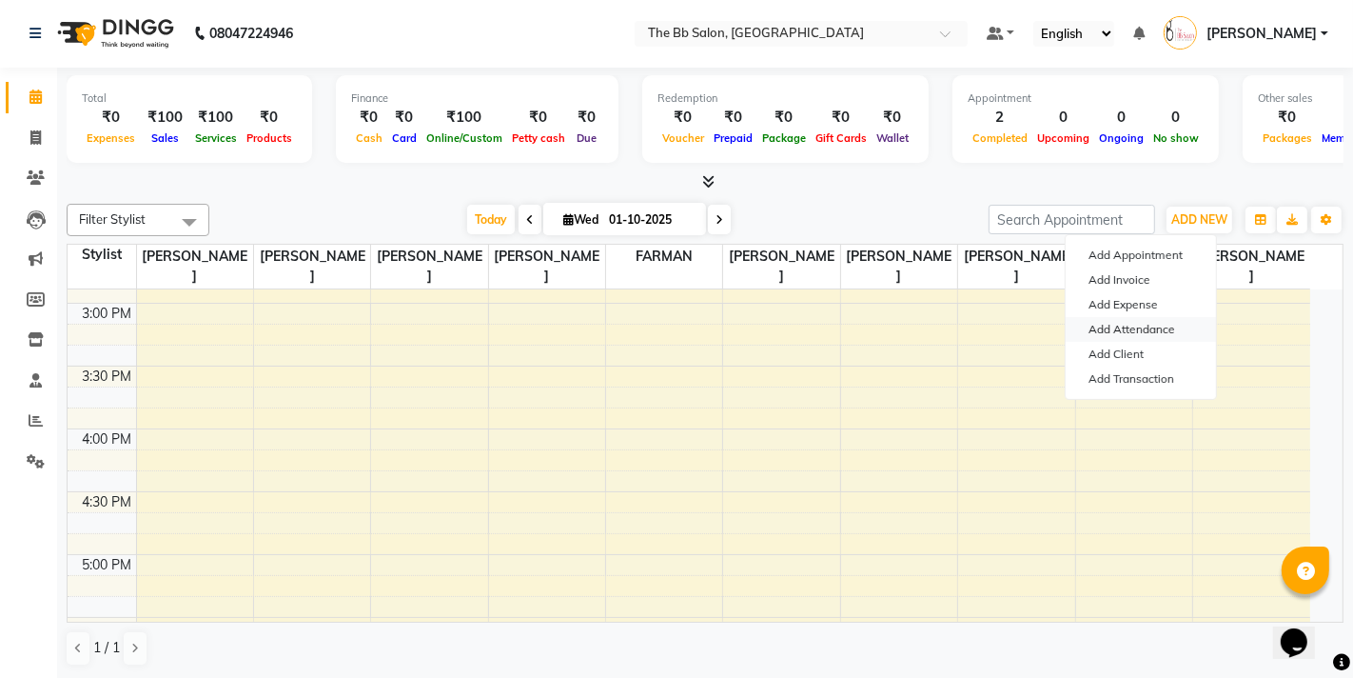
select select "W"
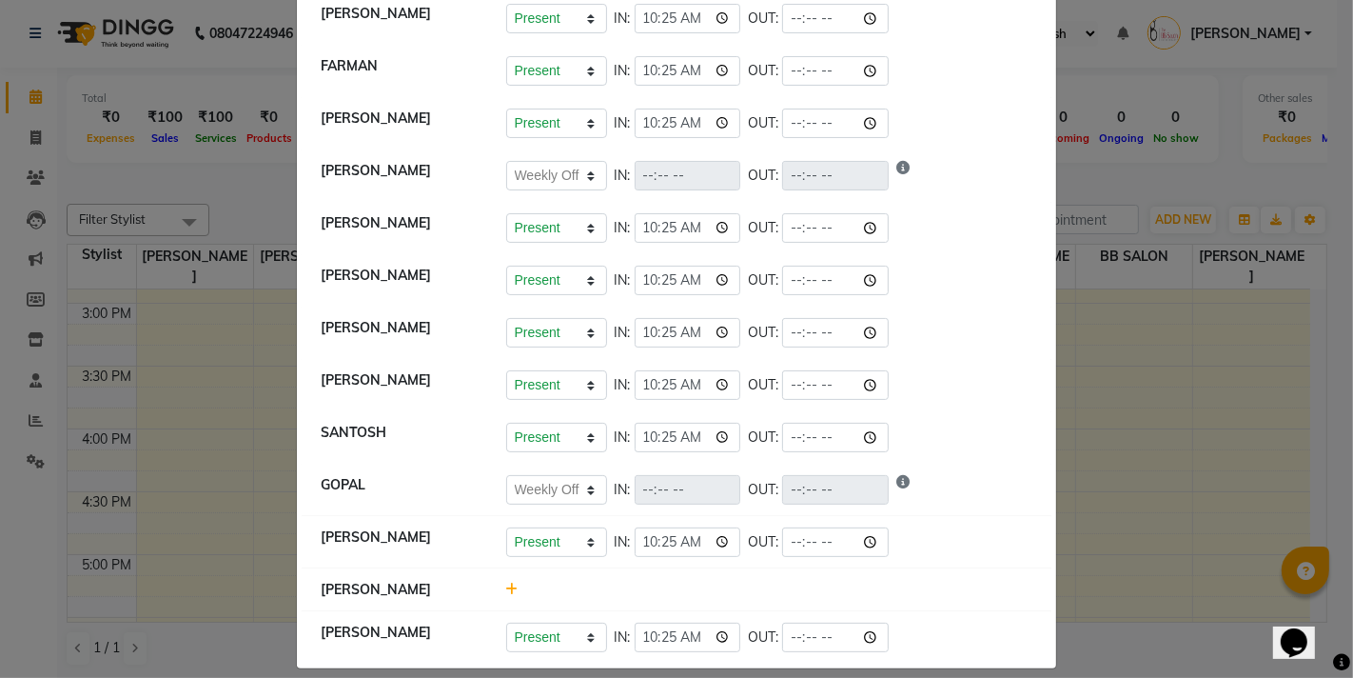
scroll to position [274, 0]
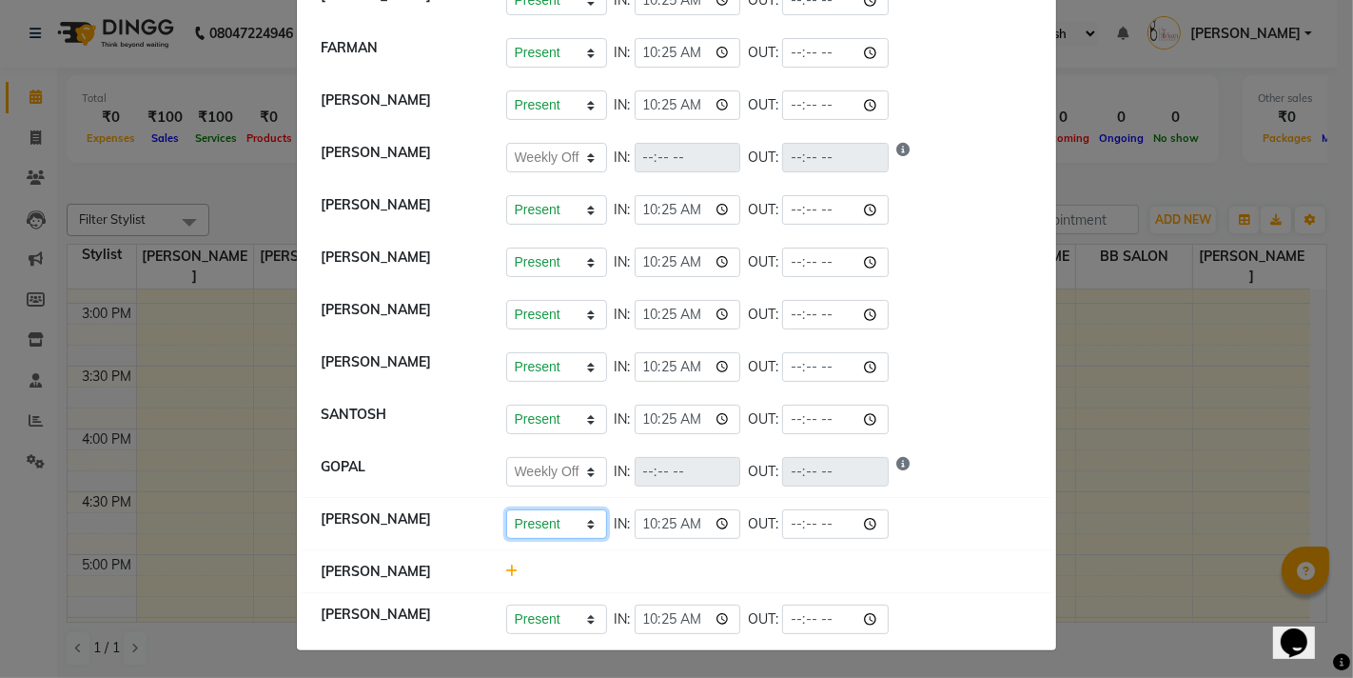
click at [556, 527] on select "Present Absent Late Half Day Weekly Off" at bounding box center [556, 524] width 101 height 30
select select "W"
click at [506, 509] on select "Present Absent Late Half Day Weekly Off" at bounding box center [556, 524] width 101 height 30
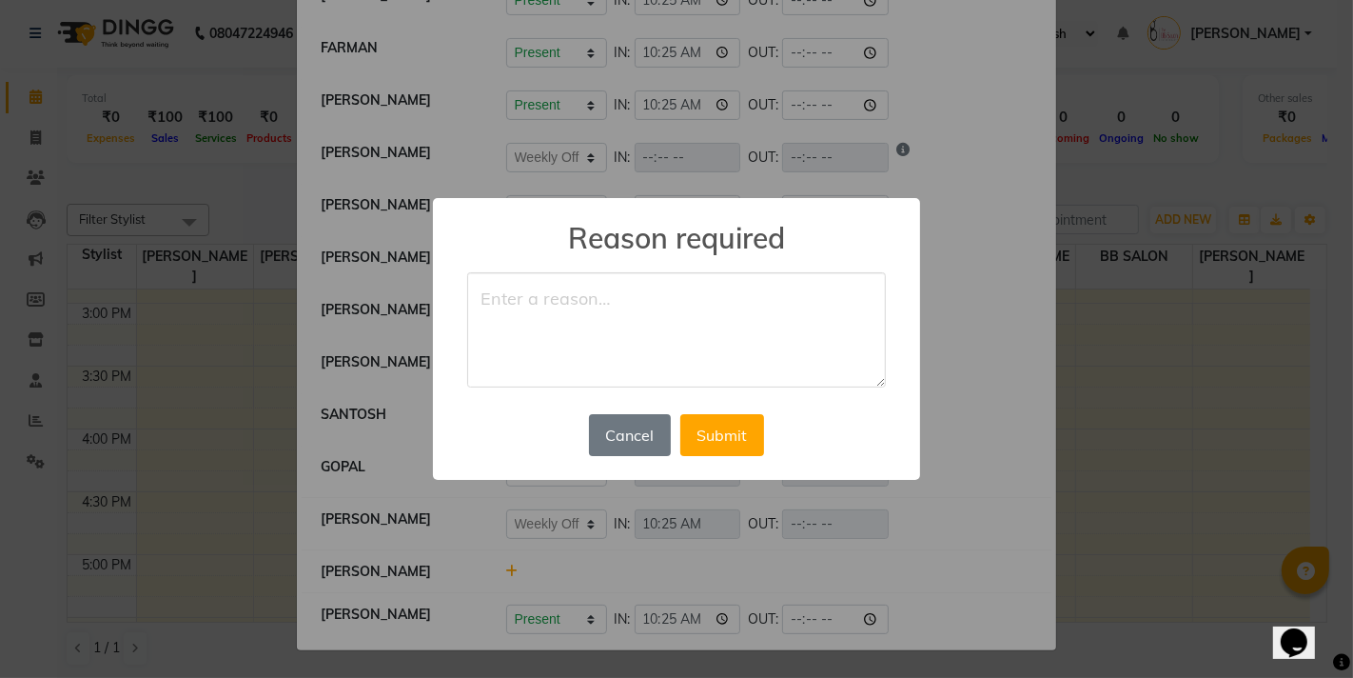
click at [582, 322] on textarea at bounding box center [676, 330] width 419 height 116
type textarea "WO"
click at [721, 447] on button "Submit" at bounding box center [723, 435] width 84 height 42
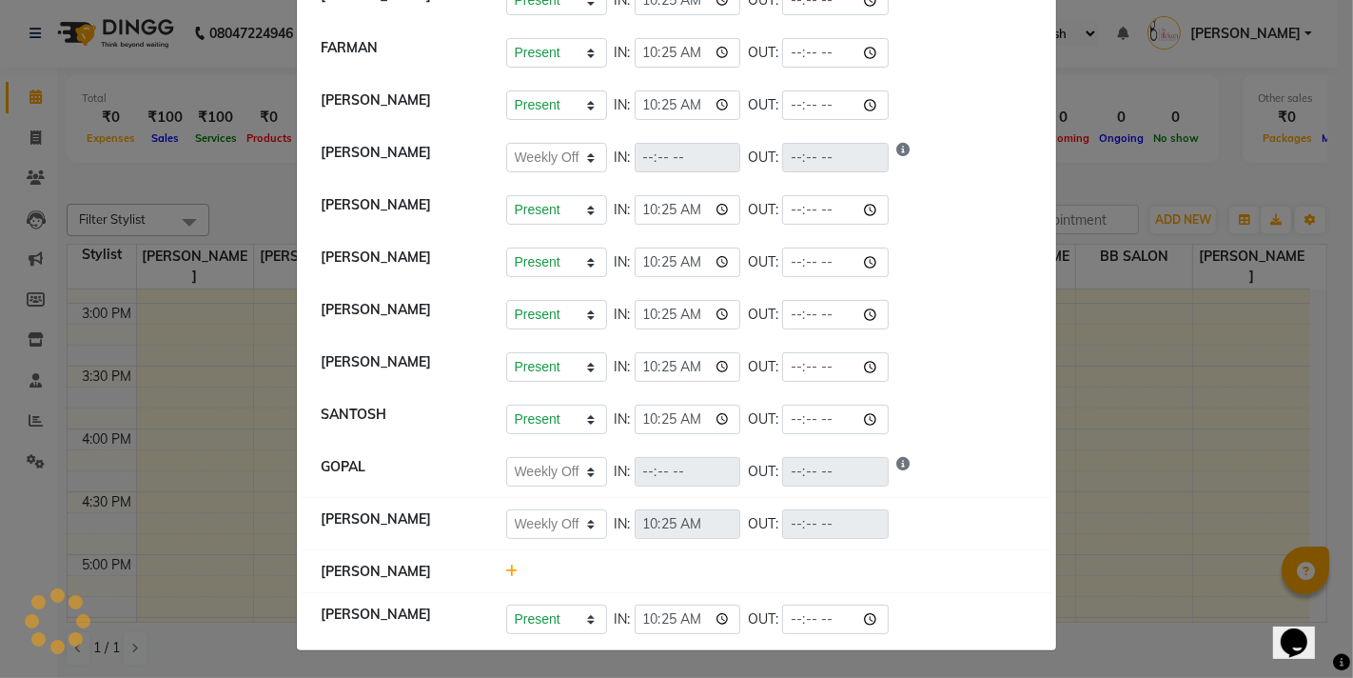
select select "W"
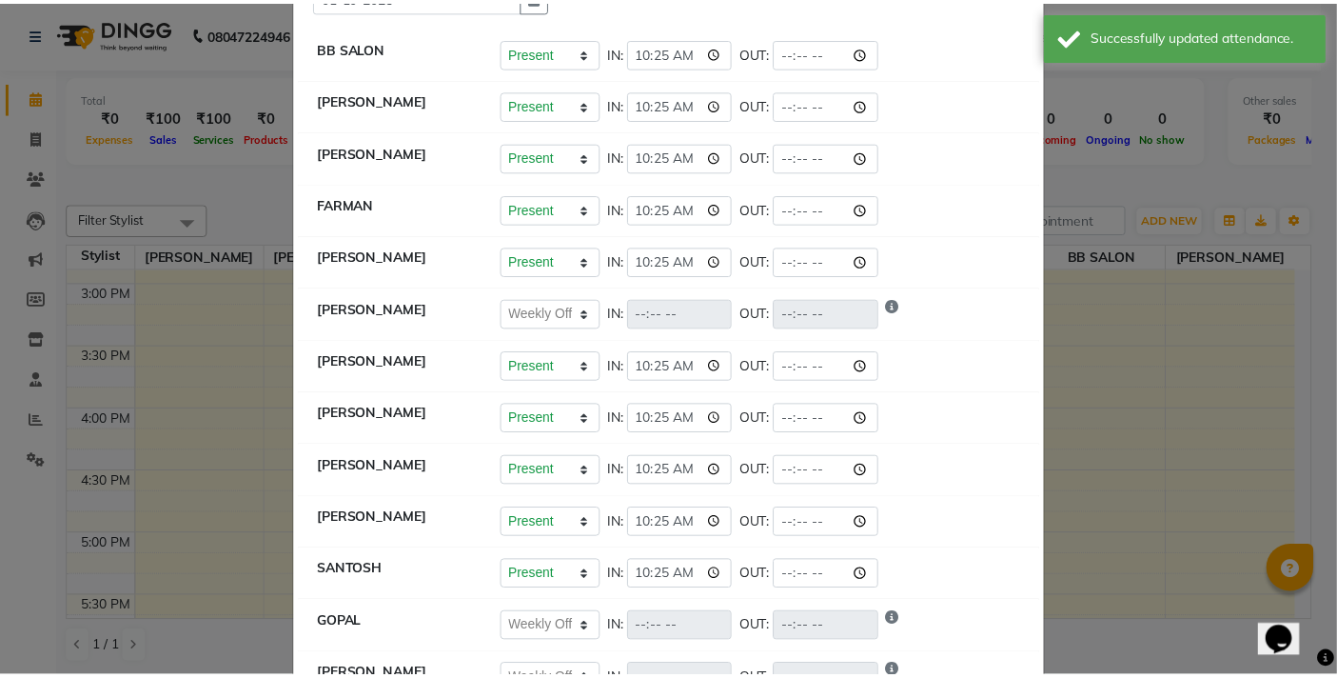
scroll to position [0, 0]
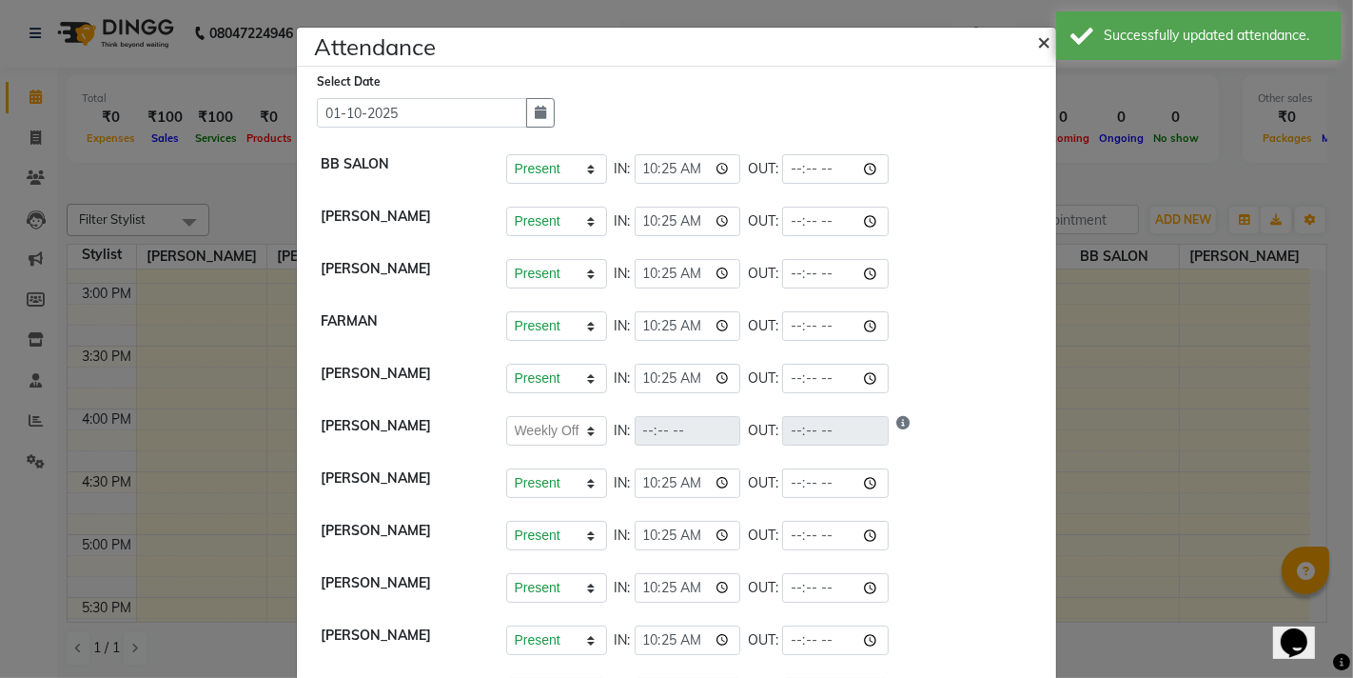
click at [1037, 34] on span "×" at bounding box center [1043, 41] width 13 height 29
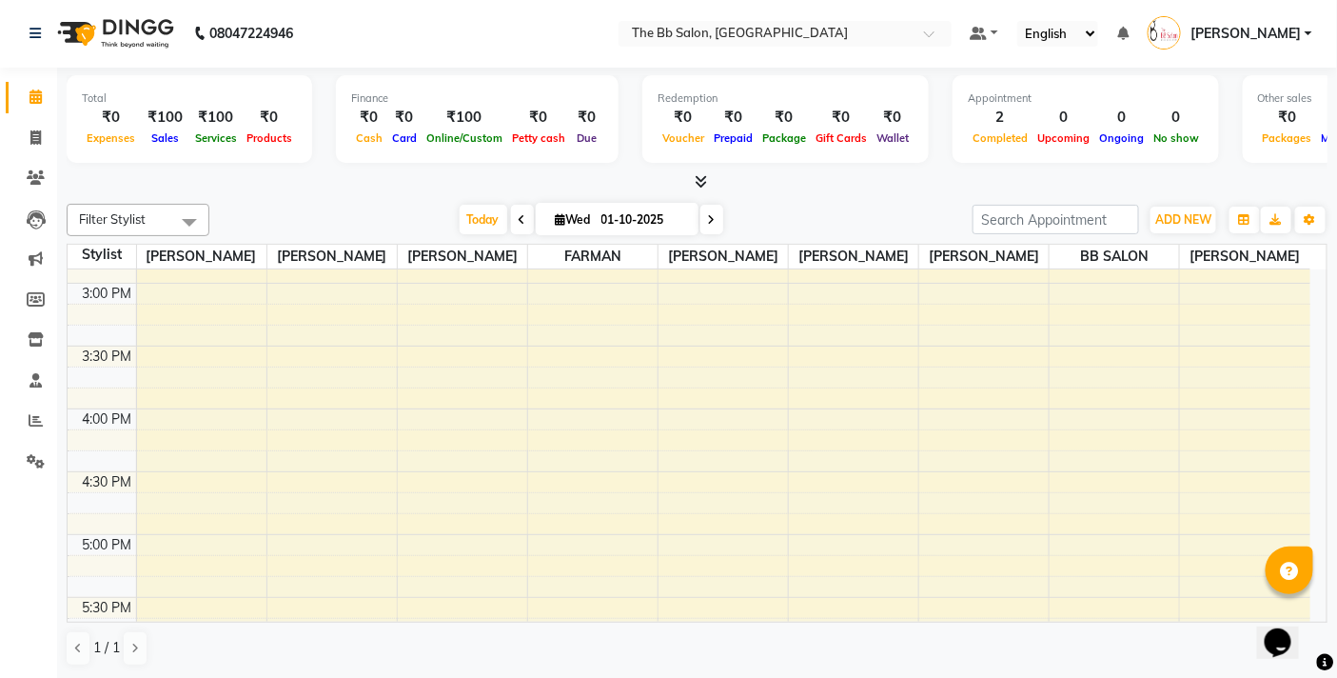
scroll to position [1269, 0]
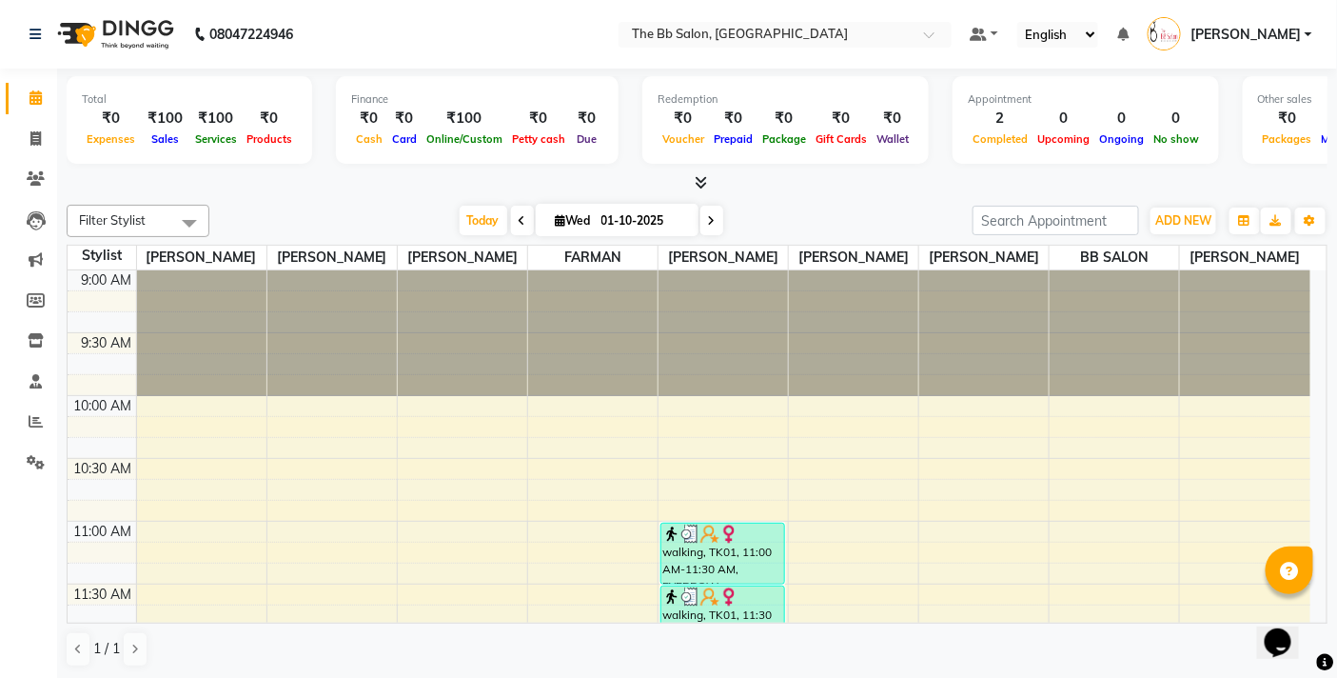
click at [385, 198] on div "Filter Stylist Select All [PERSON_NAME] [PERSON_NAME] [PERSON_NAME] [PERSON_NAM…" at bounding box center [697, 436] width 1261 height 478
click at [471, 220] on span "Today" at bounding box center [484, 221] width 48 height 30
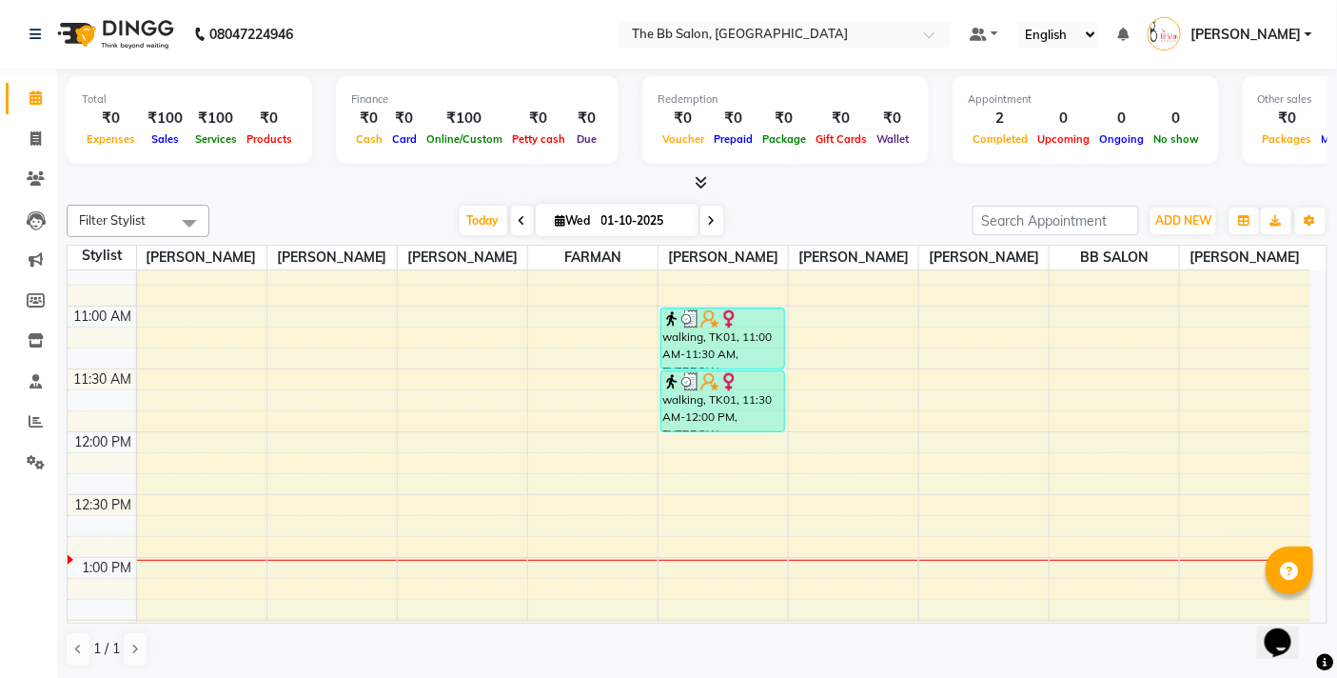
scroll to position [317, 0]
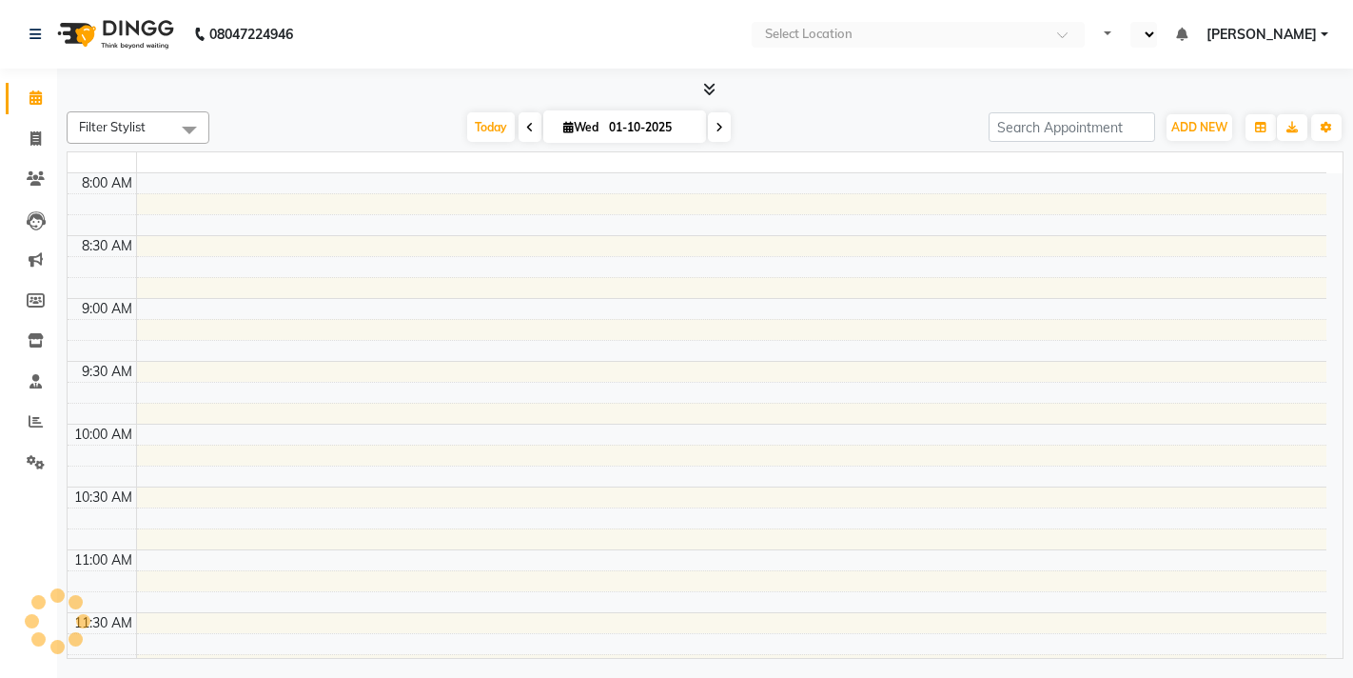
select select "en"
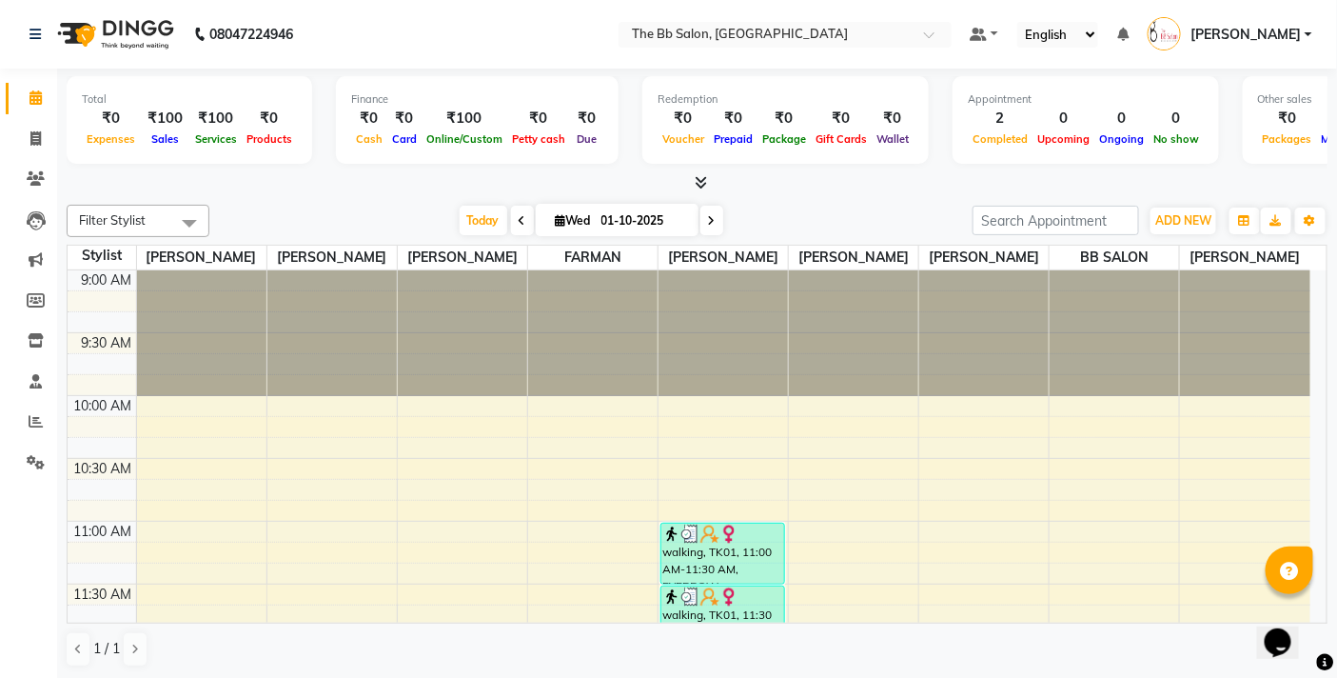
click at [798, 194] on div "Total ₹0 Expenses ₹100 Sales ₹100 Services ₹0 Products Finance ₹0 Cash ₹0 Card …" at bounding box center [697, 374] width 1280 height 611
